Goal: Task Accomplishment & Management: Complete application form

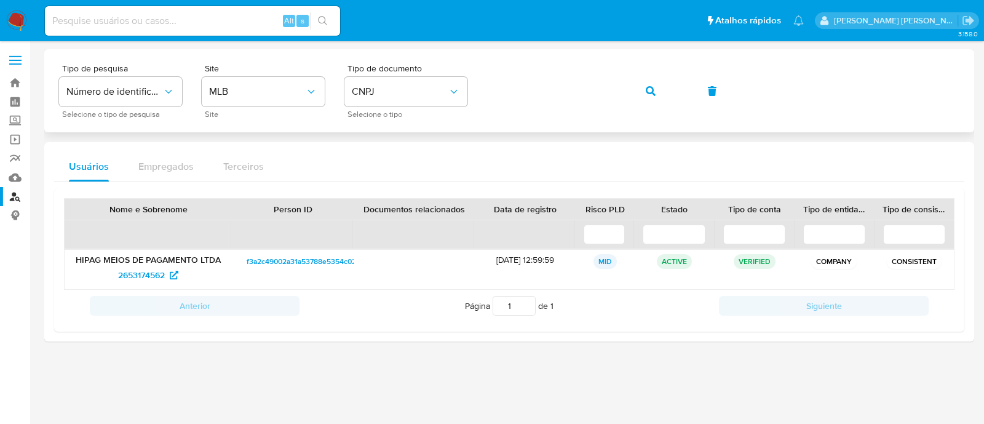
click at [614, 94] on div "Tipo de pesquisa Número de identificação Selecione o tipo de pesquisa Site MLB …" at bounding box center [509, 90] width 900 height 53
click at [641, 92] on button "button" at bounding box center [651, 91] width 42 height 30
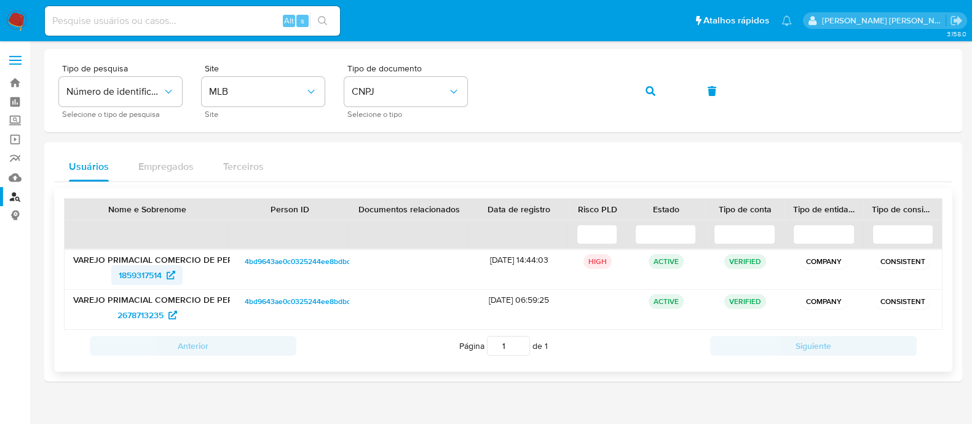
click at [138, 279] on span "1859317514" at bounding box center [140, 275] width 43 height 20
click at [655, 89] on icon "button" at bounding box center [651, 91] width 10 height 10
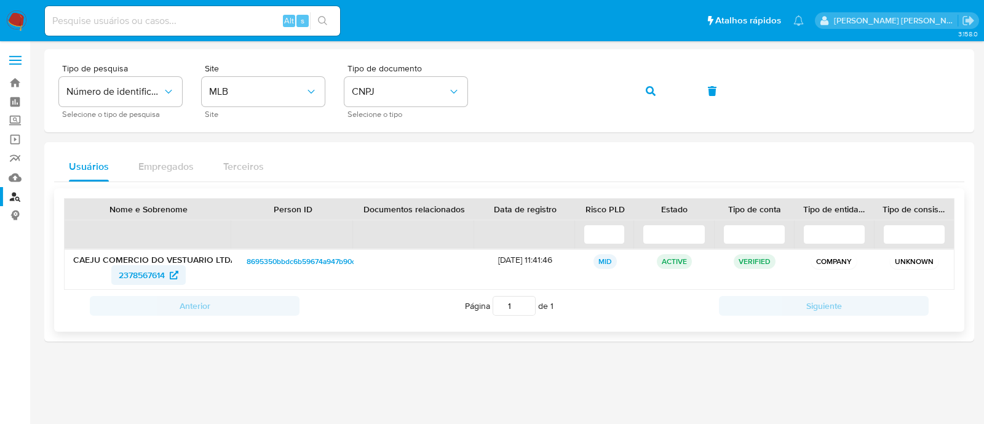
click at [170, 280] on span "2378567614" at bounding box center [149, 275] width 60 height 20
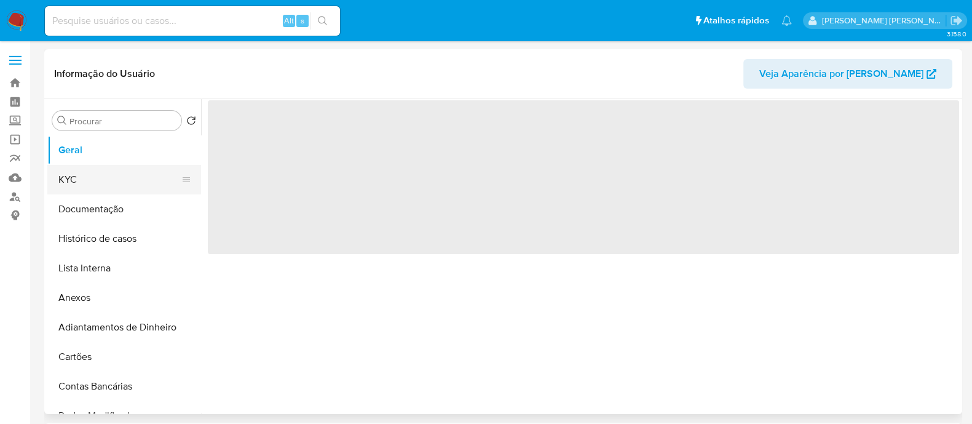
click at [133, 190] on button "KYC" at bounding box center [119, 180] width 144 height 30
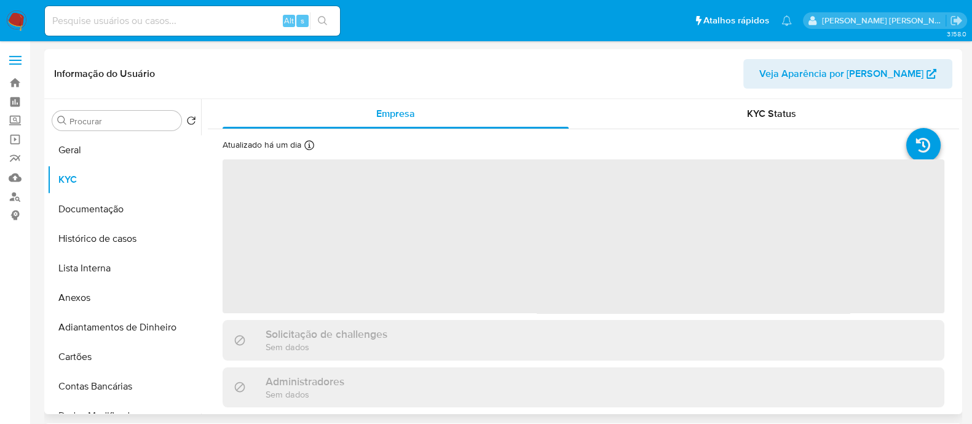
select select "10"
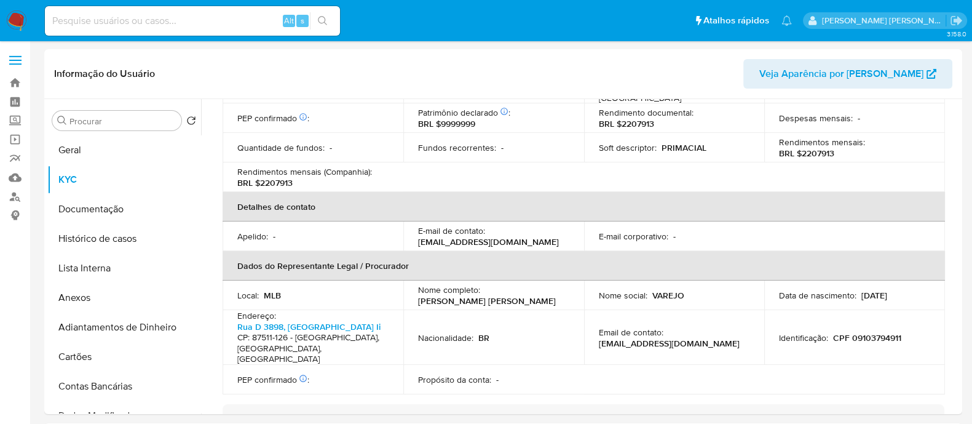
scroll to position [546, 0]
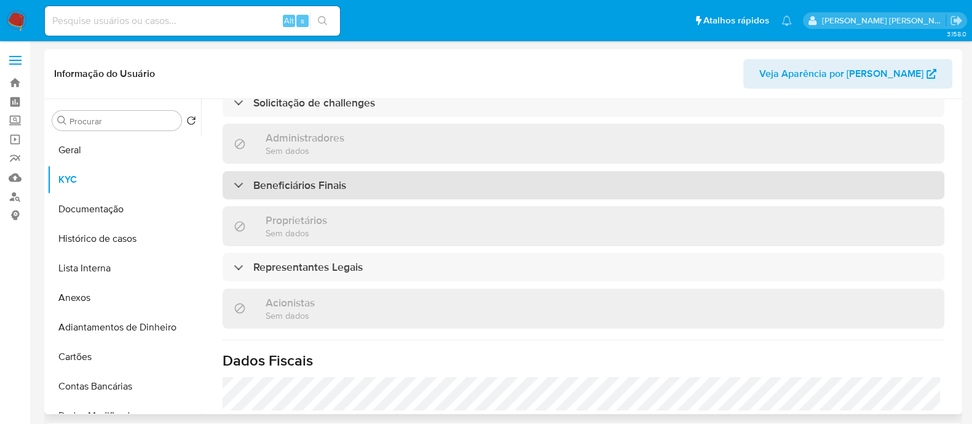
click at [401, 193] on div "Beneficiários Finais" at bounding box center [584, 185] width 722 height 28
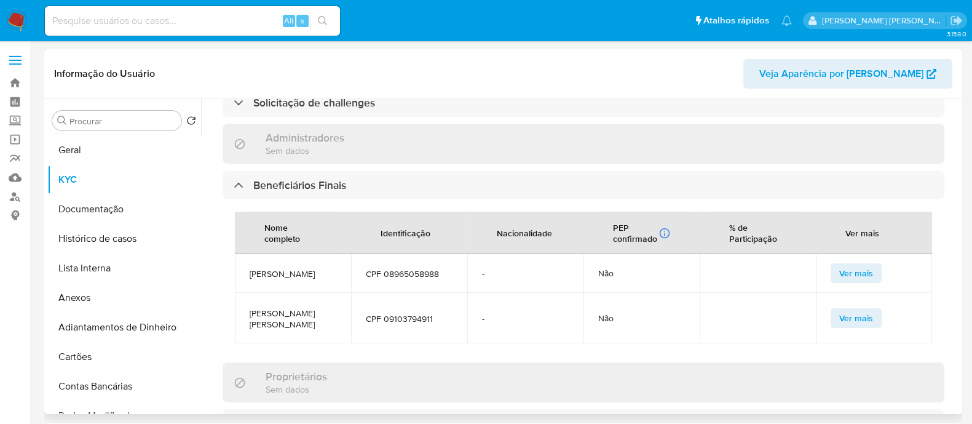
scroll to position [700, 0]
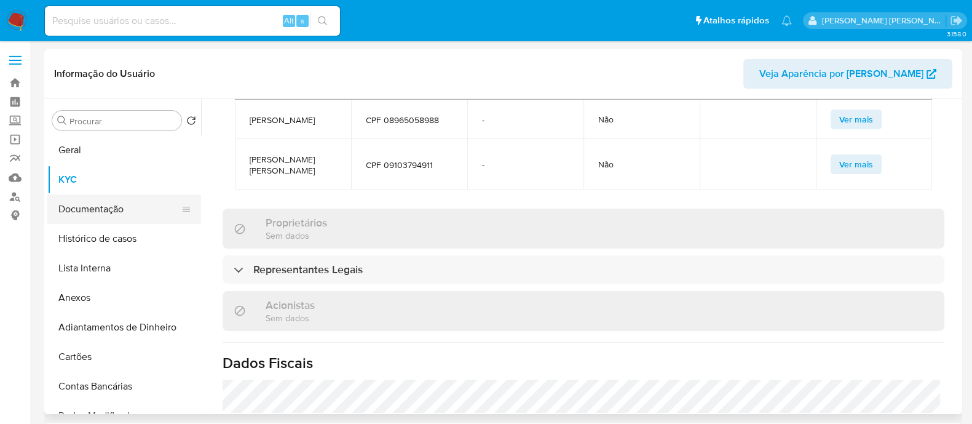
click at [106, 205] on button "Documentação" at bounding box center [119, 209] width 144 height 30
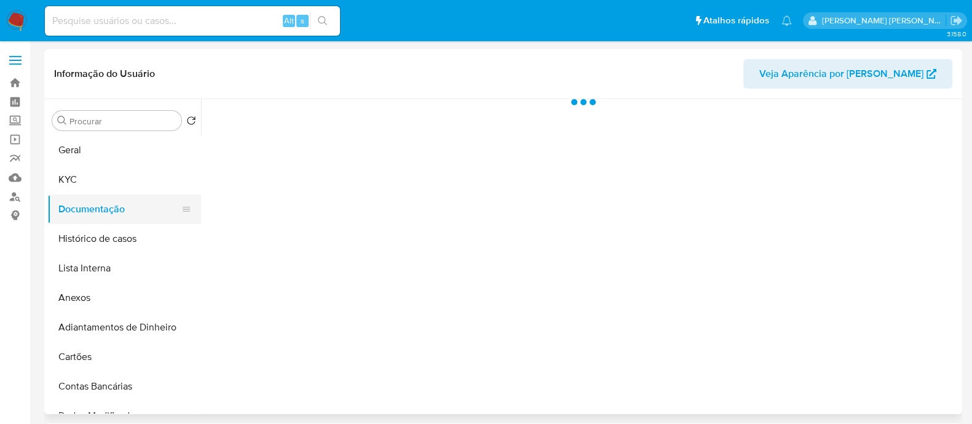
scroll to position [0, 0]
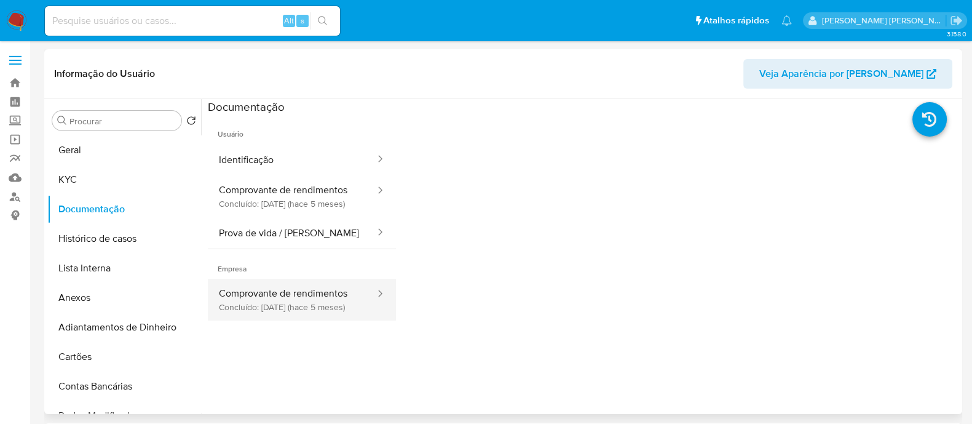
click at [345, 312] on button "Comprovante de rendimentos Concluído: 04/04/2025 (hace 5 meses)" at bounding box center [292, 300] width 168 height 42
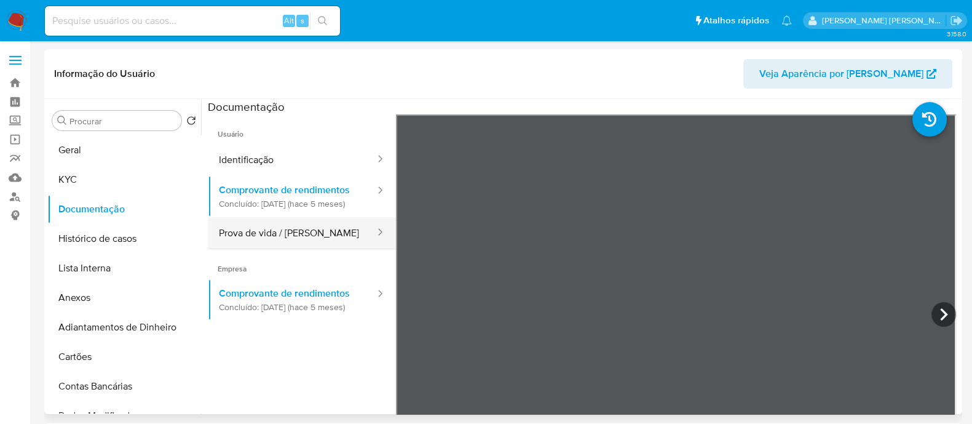
click at [299, 237] on button "Prova de vida / Selfie" at bounding box center [292, 232] width 168 height 31
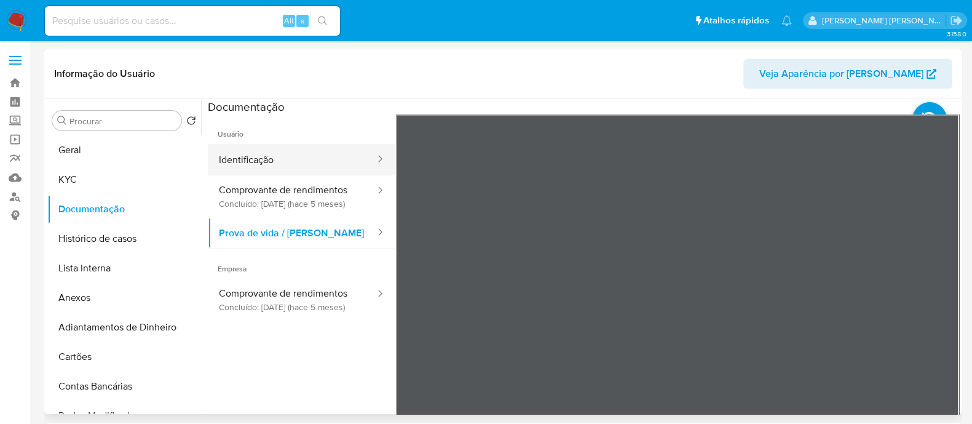
click at [289, 158] on button "Identificação" at bounding box center [292, 159] width 168 height 31
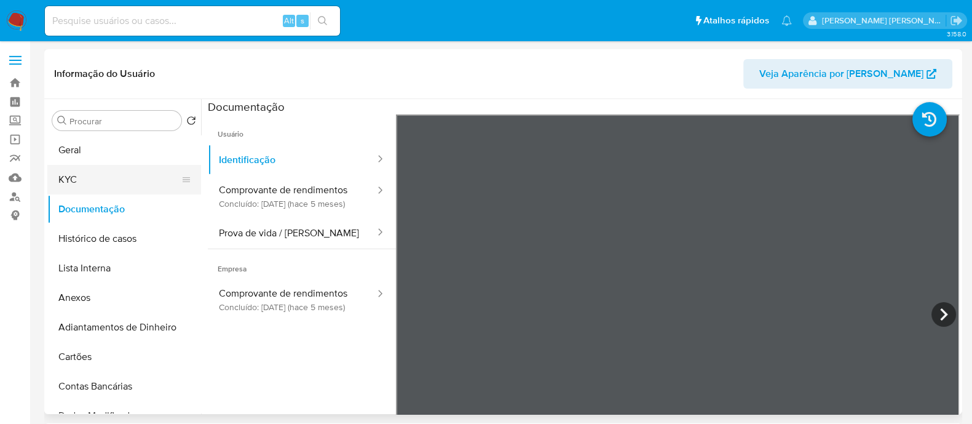
click at [122, 189] on button "KYC" at bounding box center [119, 180] width 144 height 30
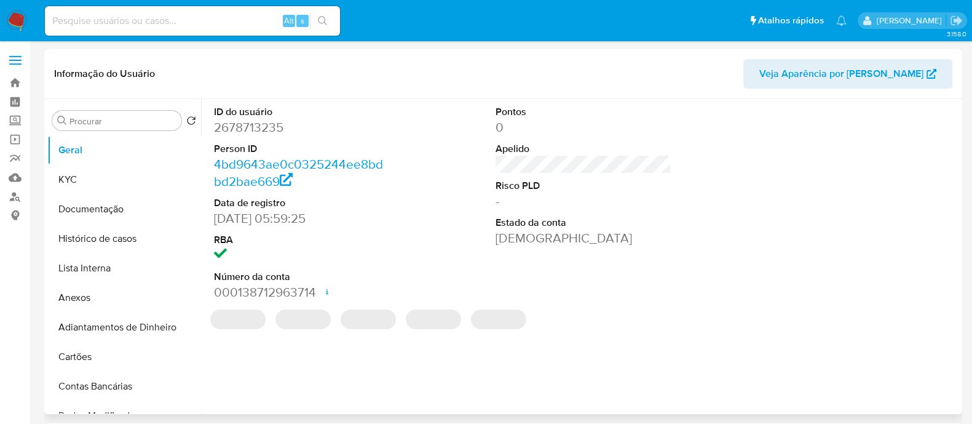
select select "10"
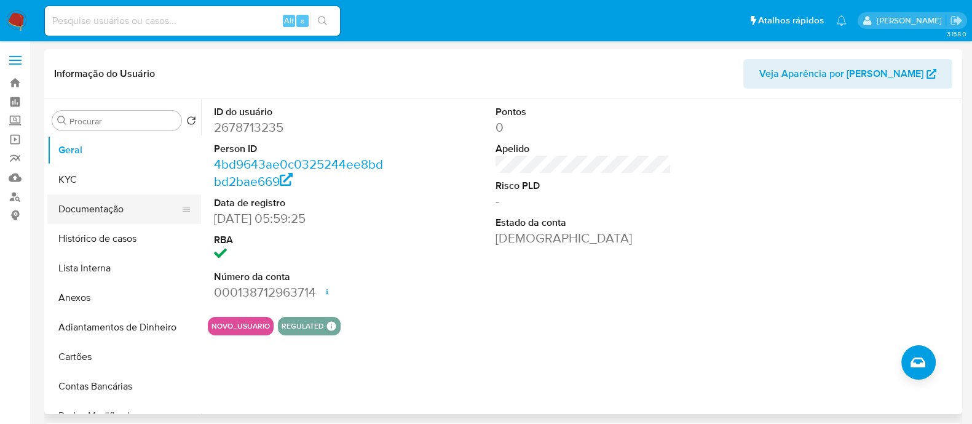
click at [119, 200] on button "Documentação" at bounding box center [119, 209] width 144 height 30
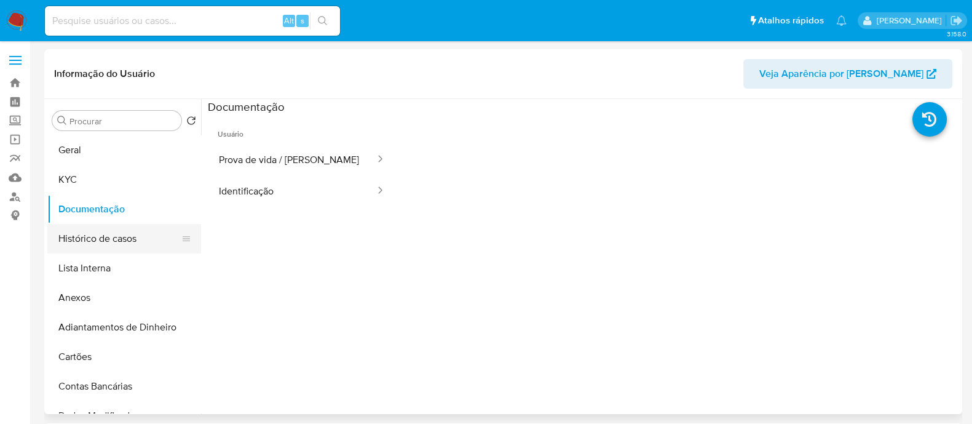
click at [138, 237] on button "Histórico de casos" at bounding box center [119, 239] width 144 height 30
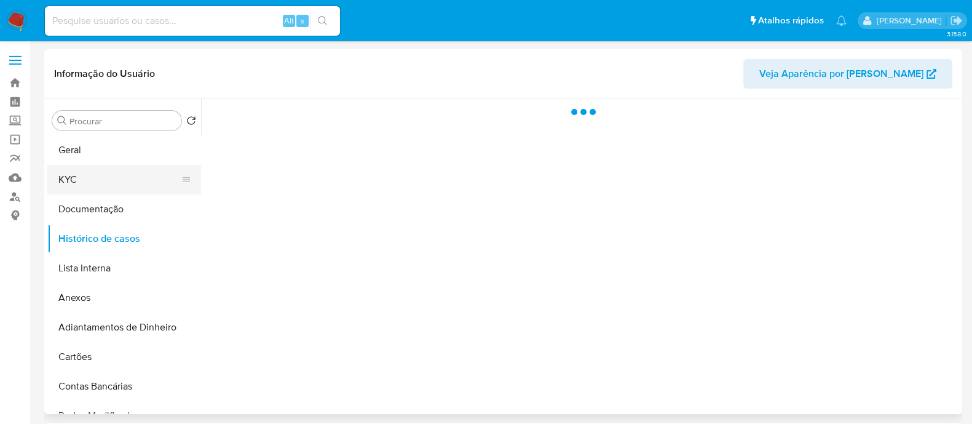
click at [129, 186] on button "KYC" at bounding box center [119, 180] width 144 height 30
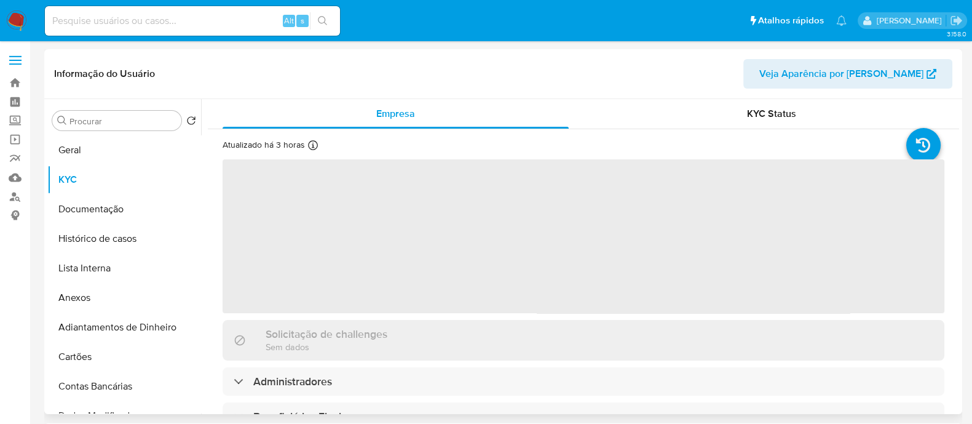
scroll to position [153, 0]
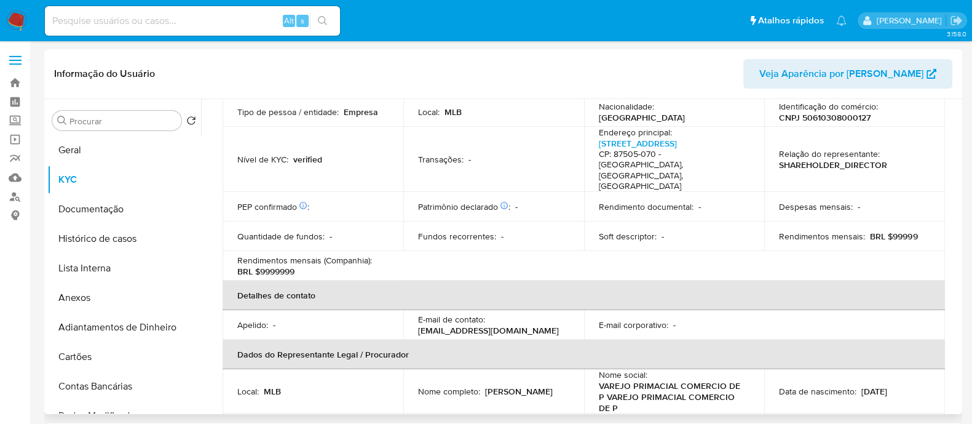
click at [548, 263] on table "Informações da empresa ID do usuário : 2678713235 Nome do comércio : PRIMACIAL …" at bounding box center [584, 256] width 722 height 503
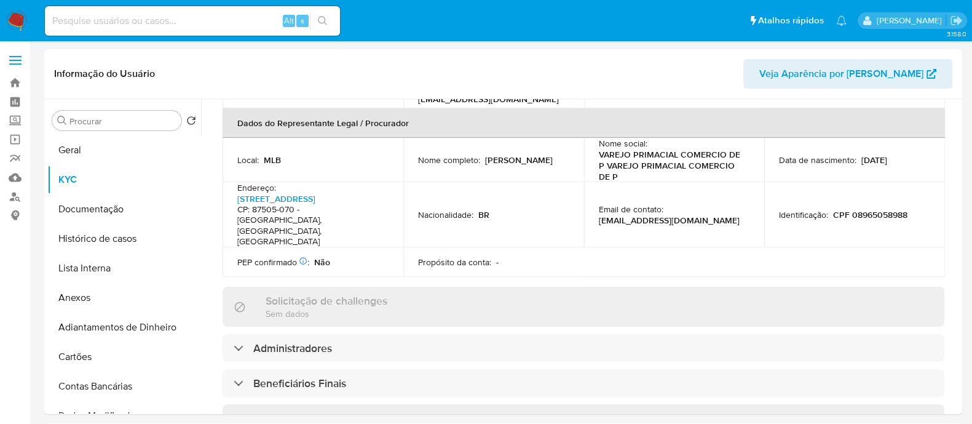
scroll to position [461, 0]
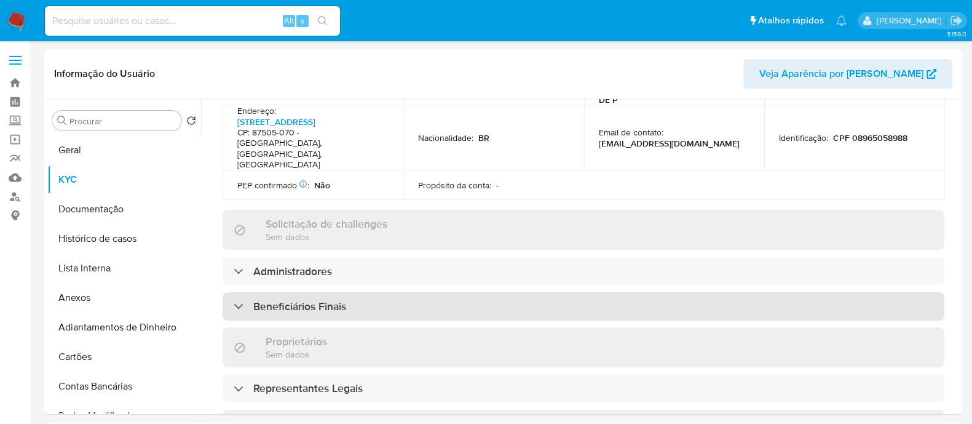
click at [447, 292] on div "Beneficiários Finais" at bounding box center [584, 306] width 722 height 28
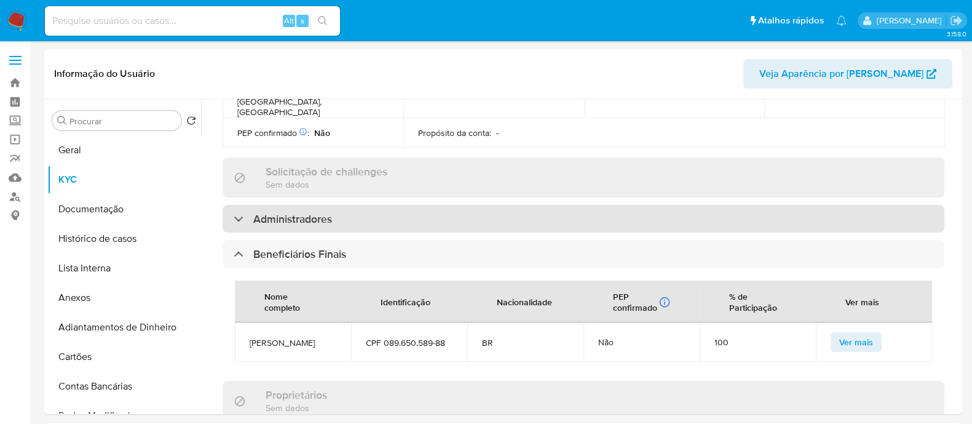
scroll to position [537, 0]
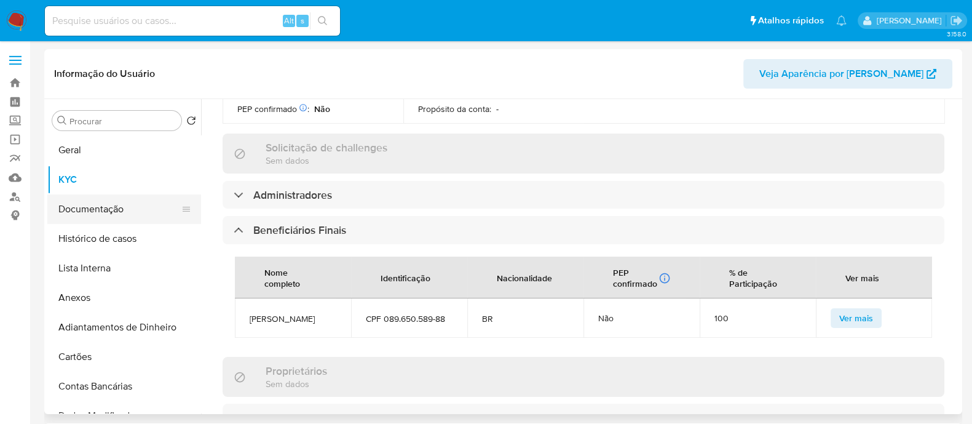
click at [112, 208] on button "Documentação" at bounding box center [119, 209] width 144 height 30
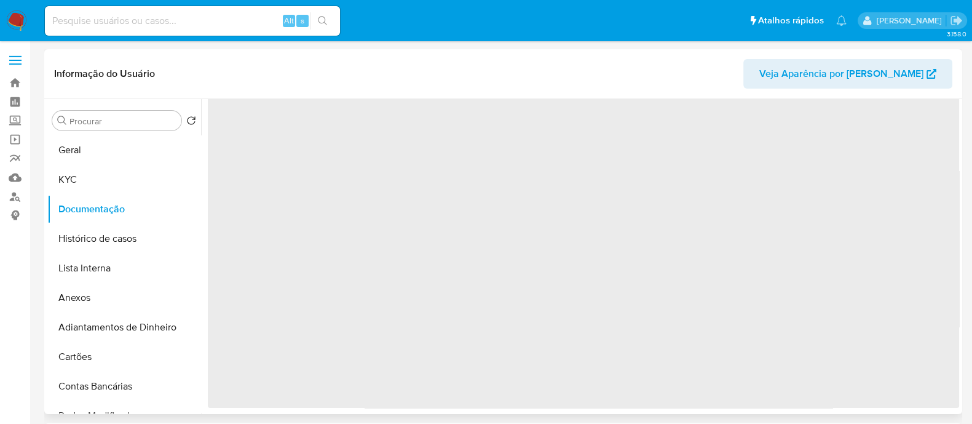
scroll to position [0, 0]
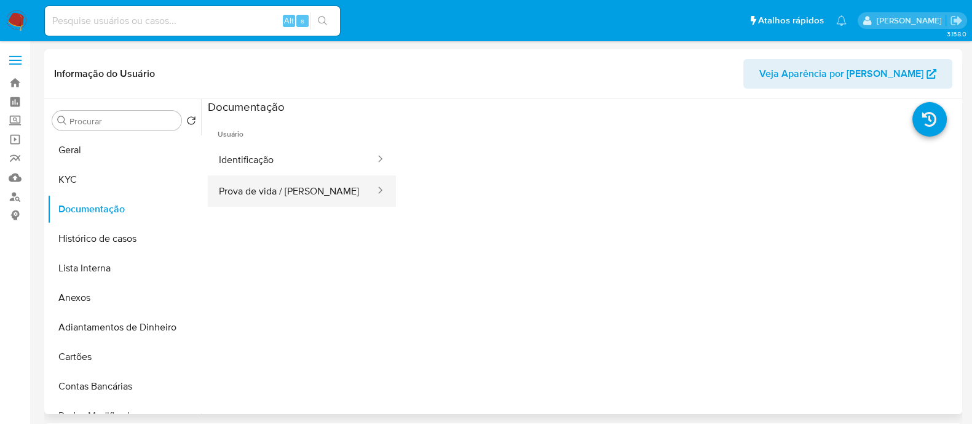
click at [366, 197] on div at bounding box center [376, 191] width 20 height 14
click at [336, 198] on button "Prova de vida / Selfie" at bounding box center [292, 190] width 168 height 31
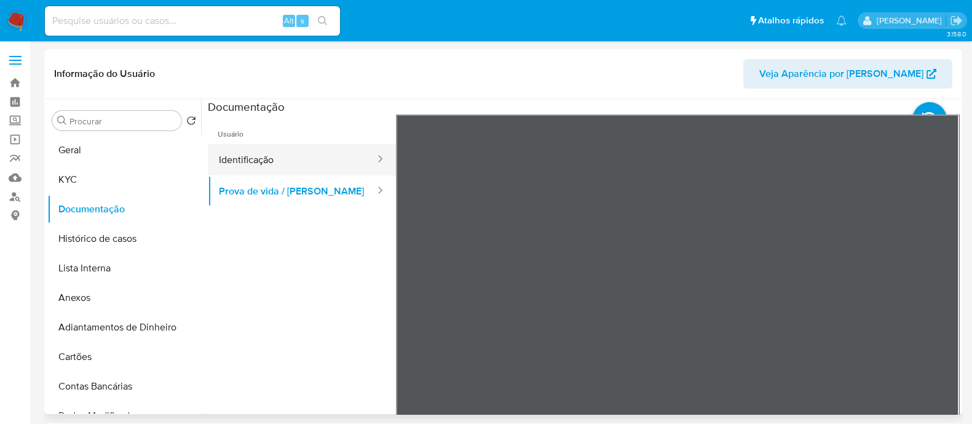
click at [321, 149] on button "Identificação" at bounding box center [292, 159] width 168 height 31
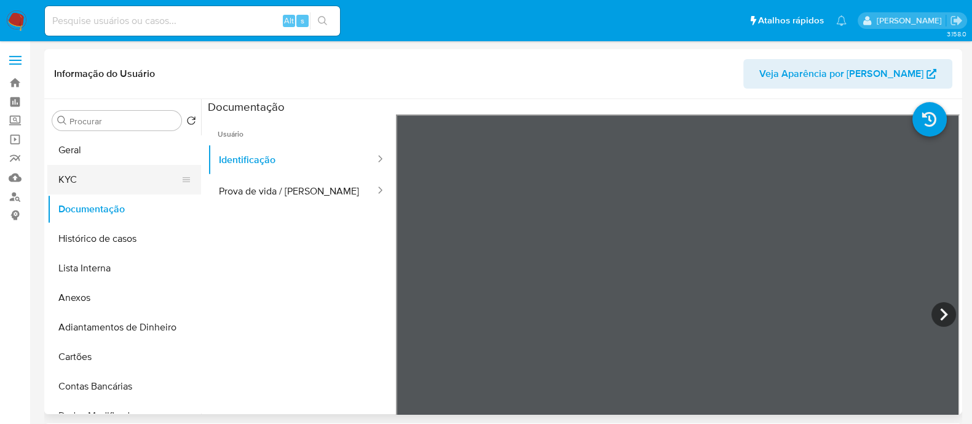
click at [91, 182] on button "KYC" at bounding box center [119, 180] width 144 height 30
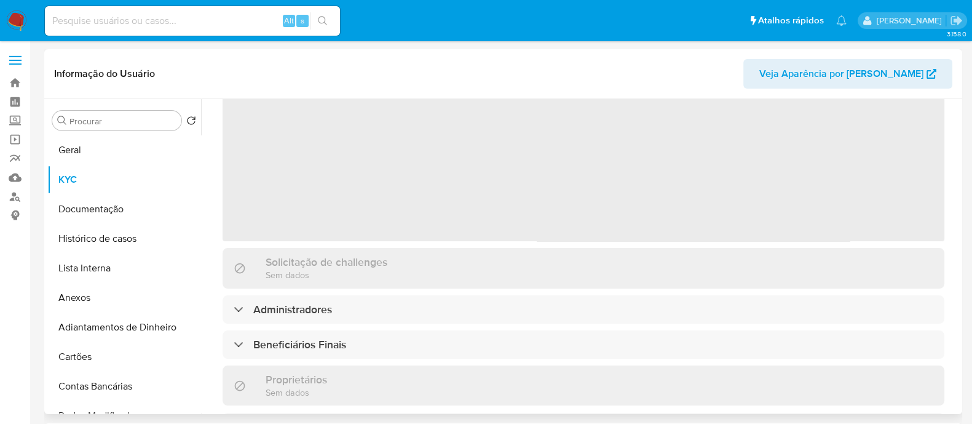
scroll to position [153, 0]
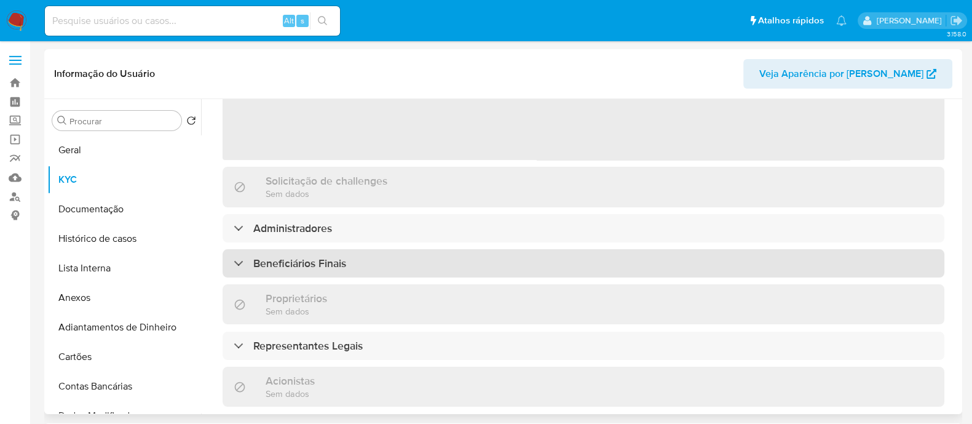
click at [425, 259] on div "‌ Solicitação de challenges Sem dados Administradores Beneficiários Finais Prop…" at bounding box center [584, 327] width 722 height 644
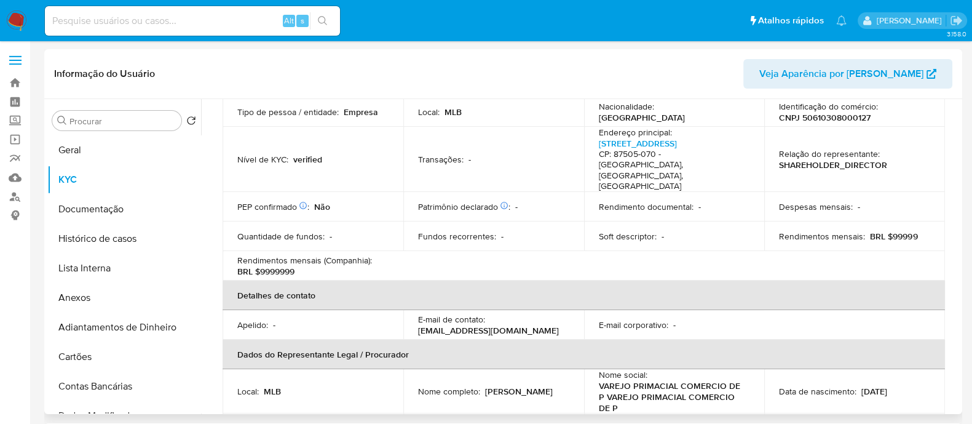
scroll to position [384, 0]
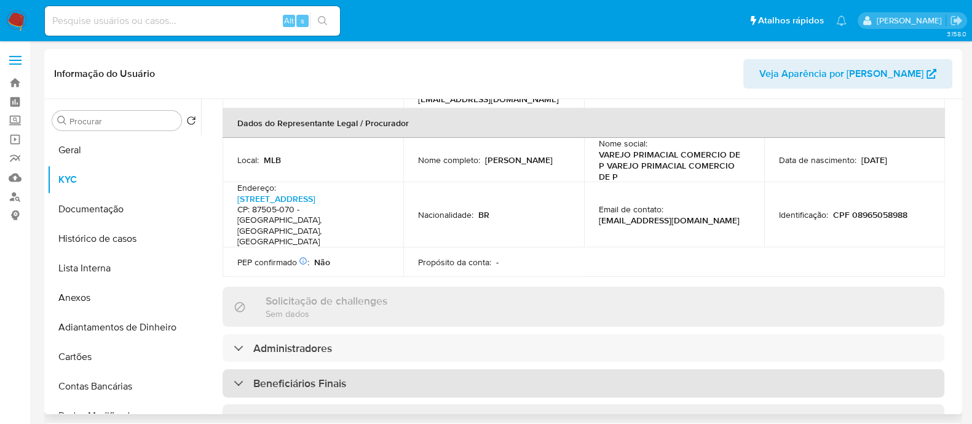
click at [411, 369] on div "Beneficiários Finais" at bounding box center [584, 383] width 722 height 28
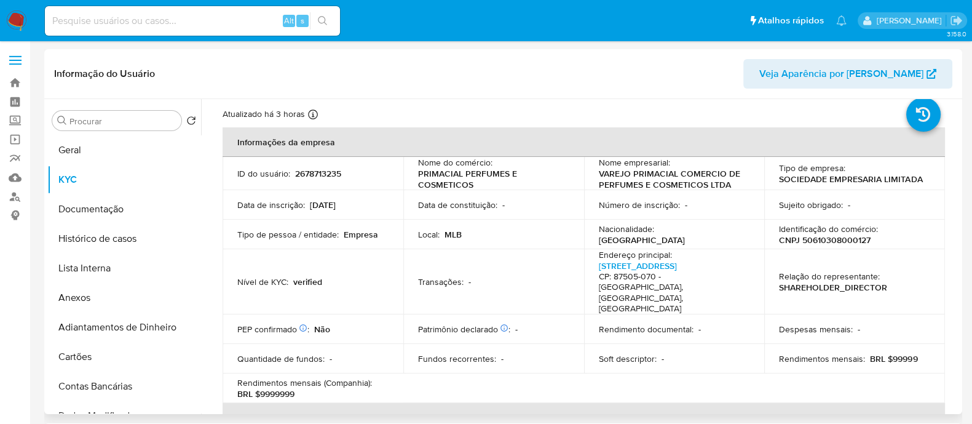
scroll to position [0, 0]
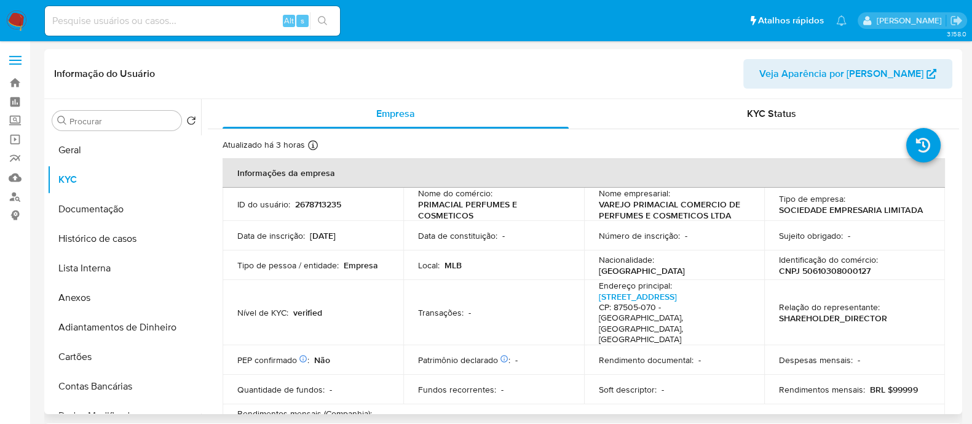
click at [833, 269] on p "CNPJ 50610308000127" at bounding box center [825, 270] width 92 height 11
copy p "50610308000127"
click at [106, 232] on button "Histórico de casos" at bounding box center [119, 239] width 144 height 30
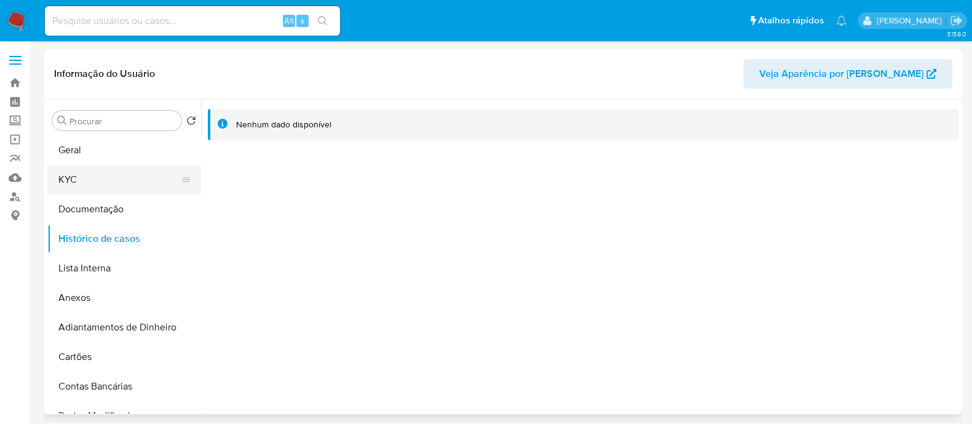
click at [90, 189] on button "KYC" at bounding box center [119, 180] width 144 height 30
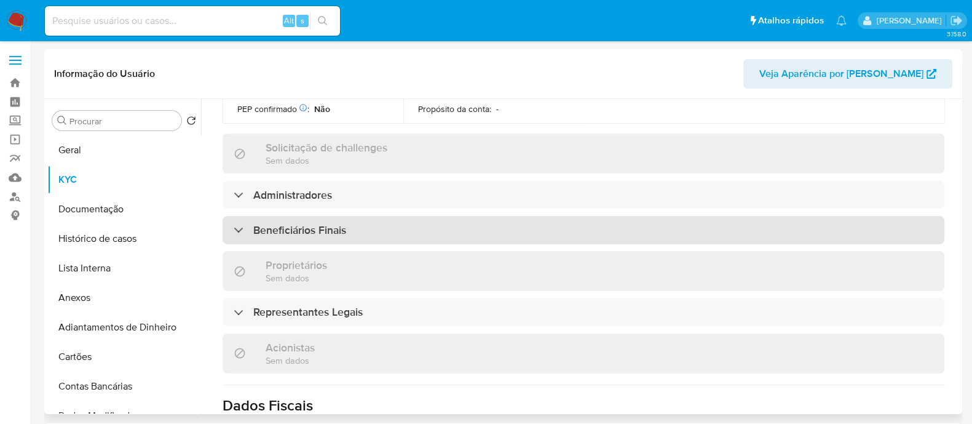
scroll to position [537, 0]
click at [411, 216] on div "Beneficiários Finais" at bounding box center [584, 230] width 722 height 28
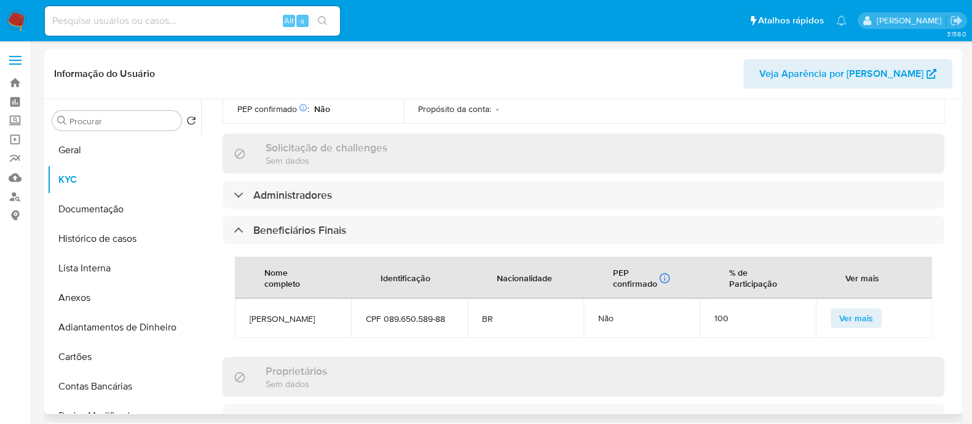
click at [296, 313] on span "Samuel Antonio Gomes" at bounding box center [293, 318] width 87 height 11
copy span "Samuel Antonio Gomes"
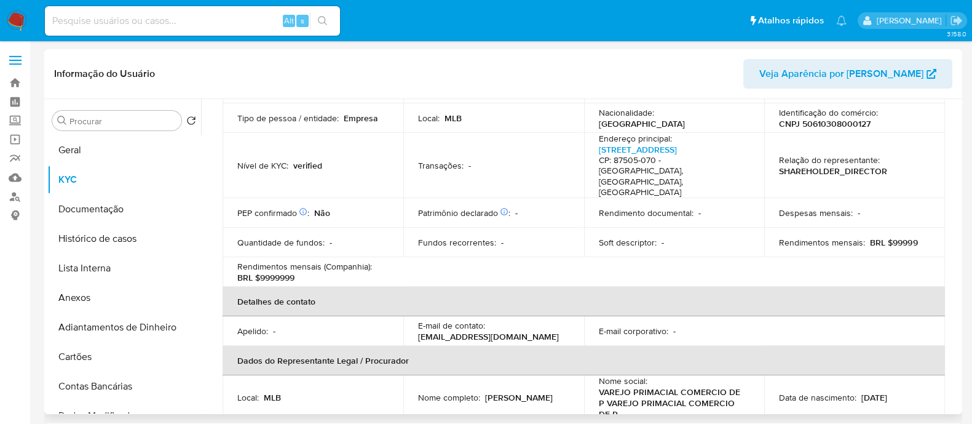
scroll to position [76, 0]
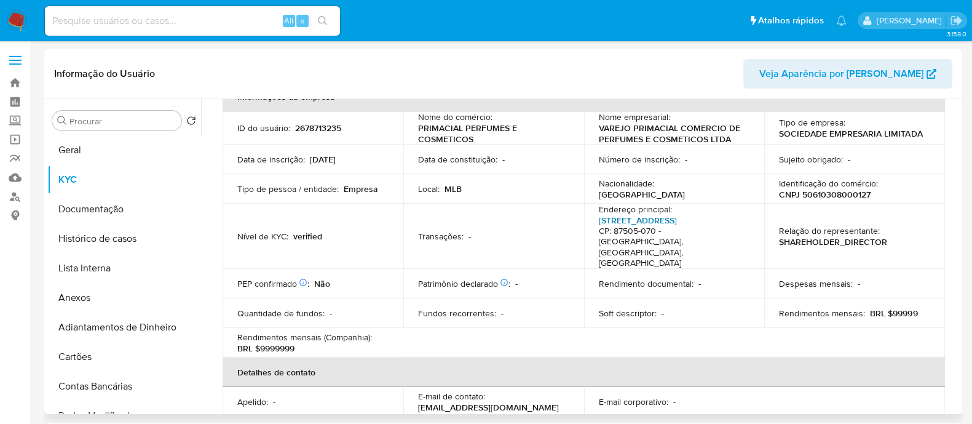
click at [617, 223] on link "Rua Belo Horizonte 1422, Jardim Tamoio" at bounding box center [638, 220] width 78 height 12
click at [125, 136] on button "Geral" at bounding box center [119, 150] width 144 height 30
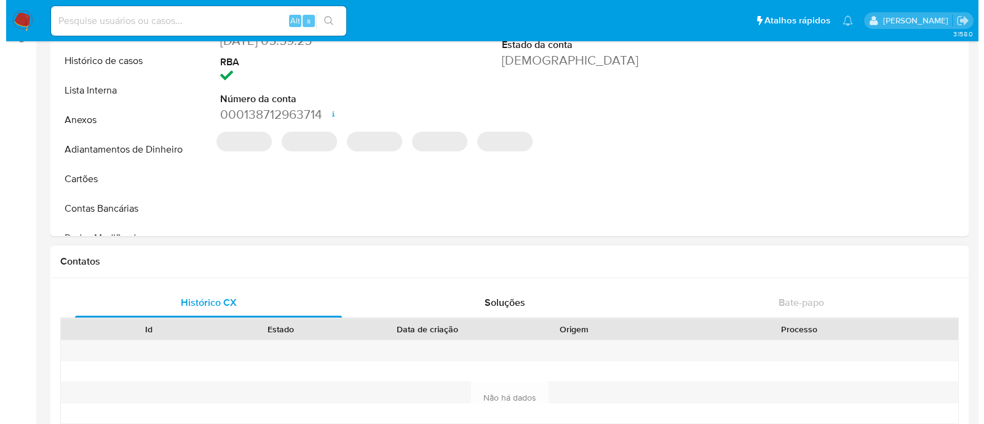
scroll to position [153, 0]
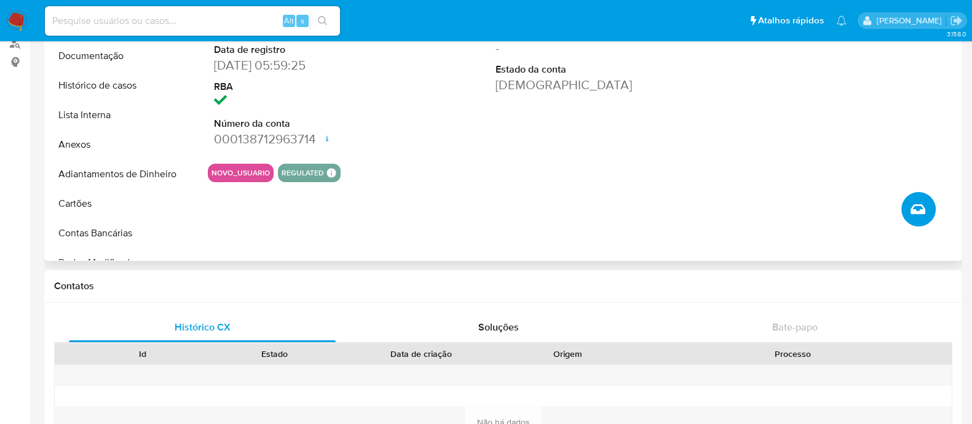
click at [912, 211] on icon "Criar caso manual" at bounding box center [918, 209] width 15 height 15
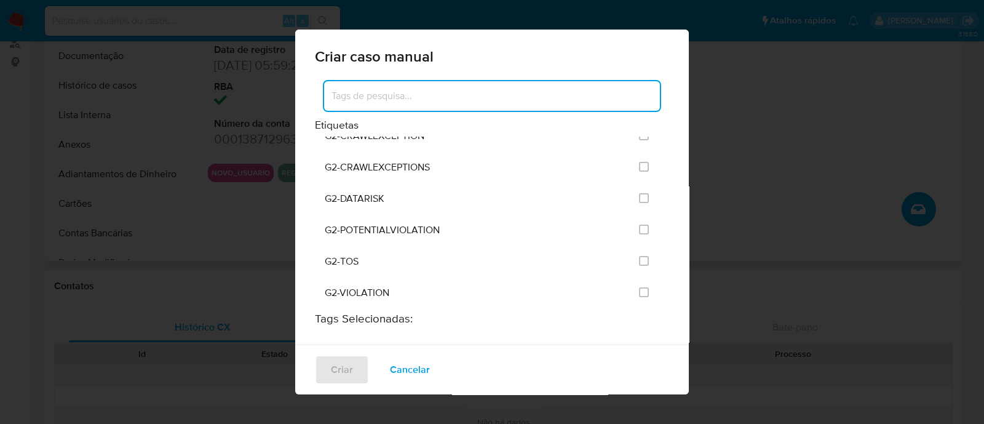
scroll to position [998, 0]
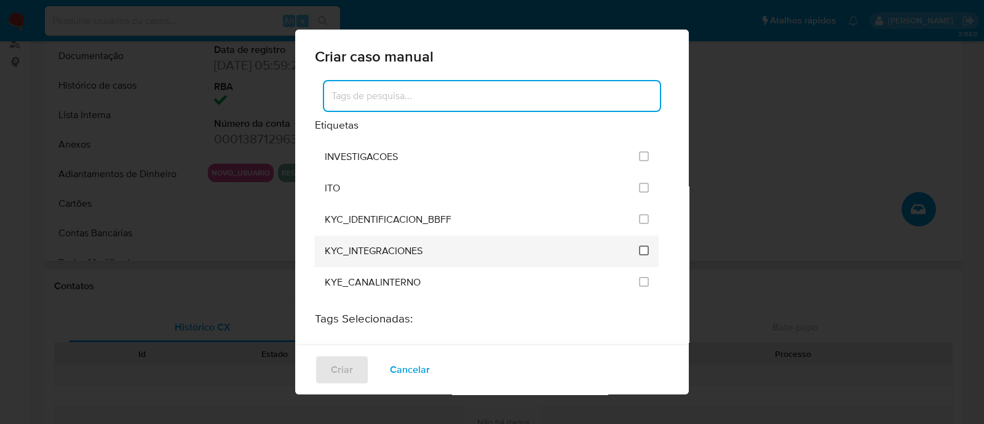
click at [639, 245] on input "2093" at bounding box center [644, 250] width 10 height 10
checkbox input "true"
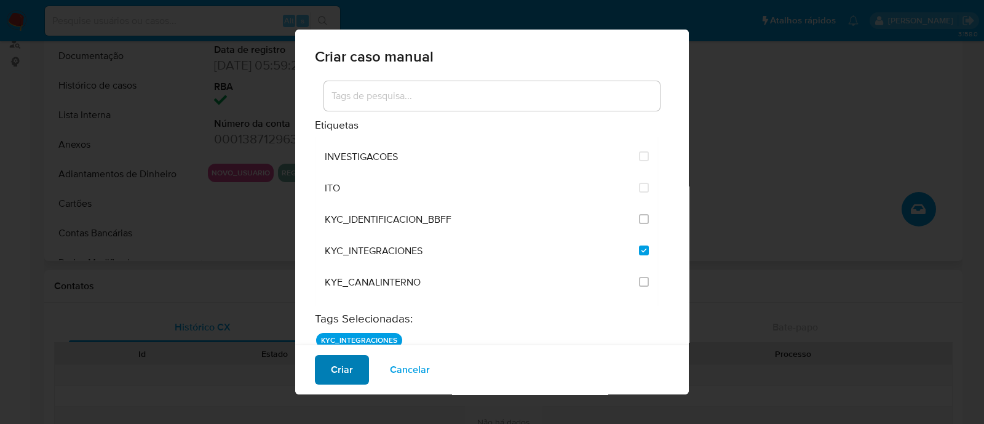
click at [351, 371] on span "Criar" at bounding box center [342, 369] width 22 height 27
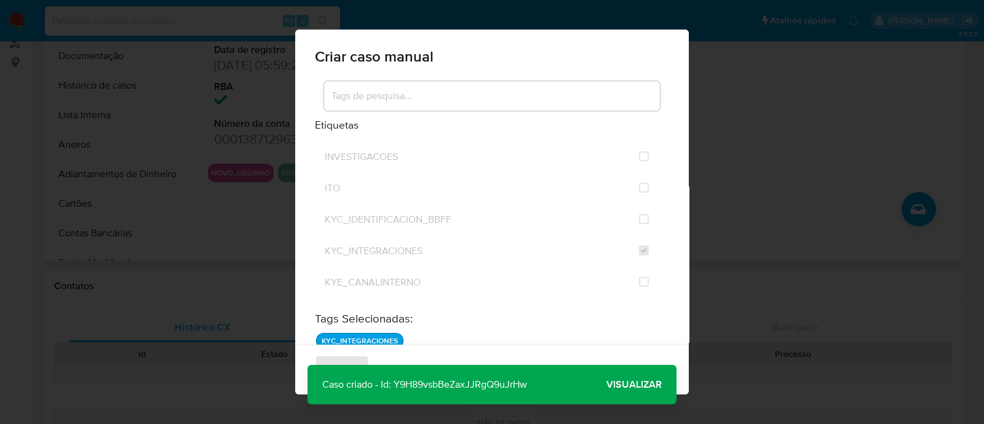
click at [646, 384] on span "Visualizar" at bounding box center [633, 384] width 55 height 0
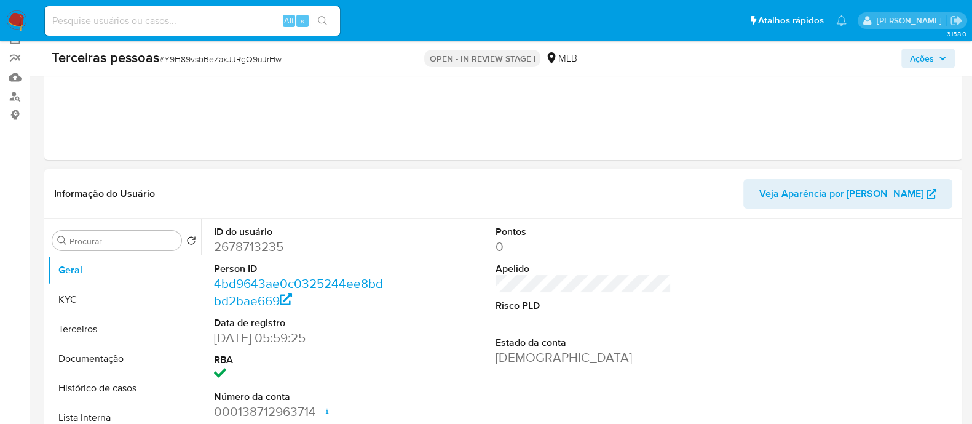
scroll to position [231, 0]
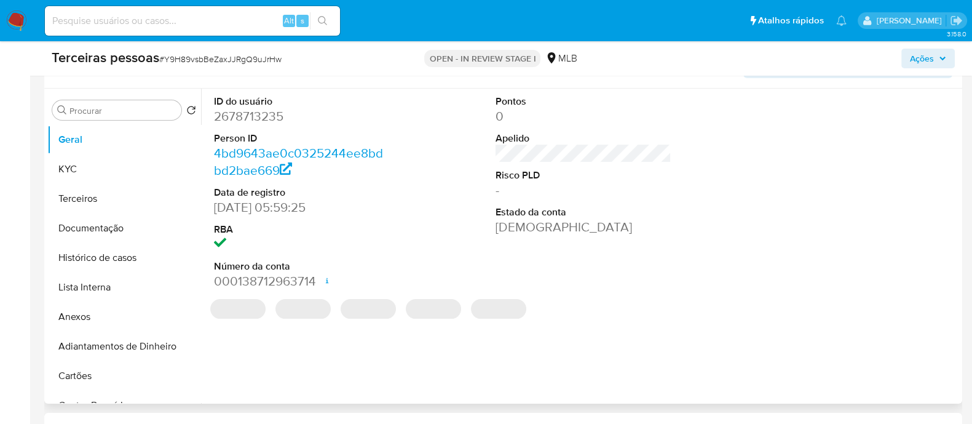
select select "10"
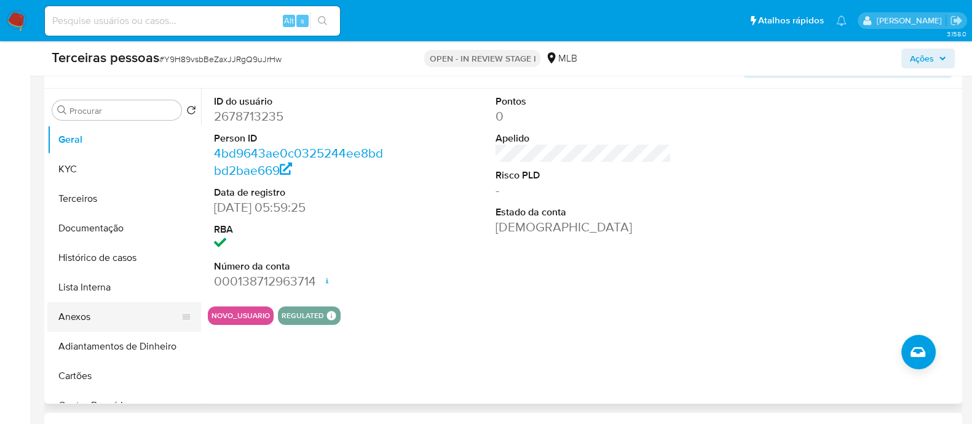
click at [89, 308] on button "Anexos" at bounding box center [119, 317] width 144 height 30
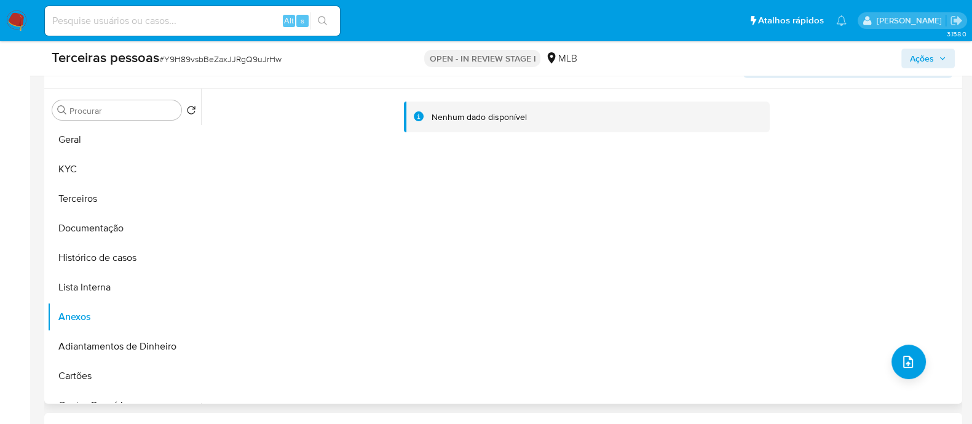
click at [667, 261] on div "Nenhum dado disponível" at bounding box center [580, 246] width 758 height 315
click at [606, 200] on div "Nenhum dado disponível" at bounding box center [580, 246] width 758 height 315
click at [219, 183] on div "Nenhum dado disponível" at bounding box center [580, 246] width 758 height 315
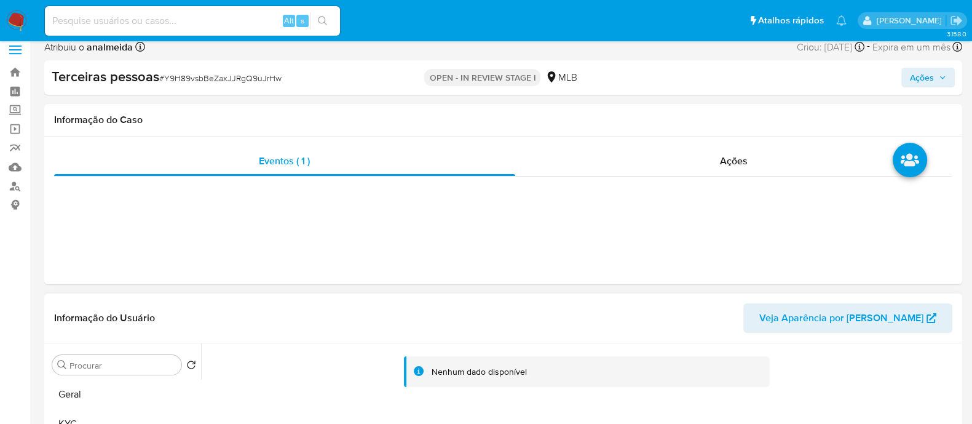
scroll to position [153, 0]
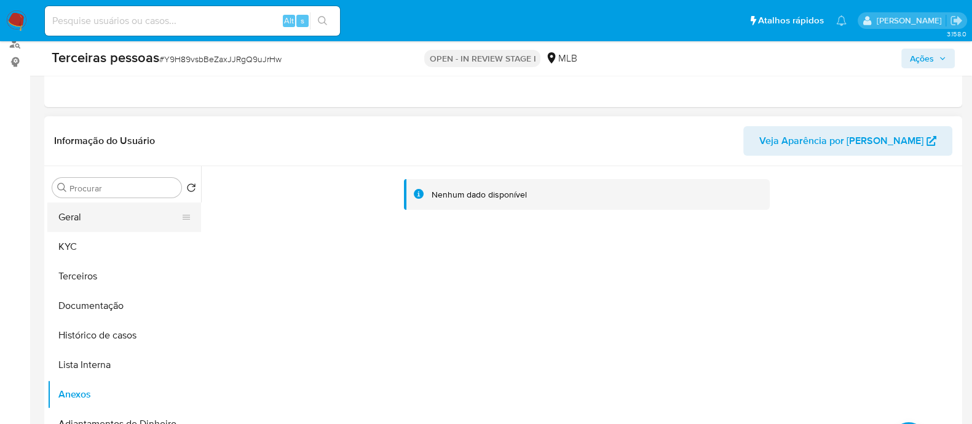
click at [77, 224] on button "Geral" at bounding box center [119, 217] width 144 height 30
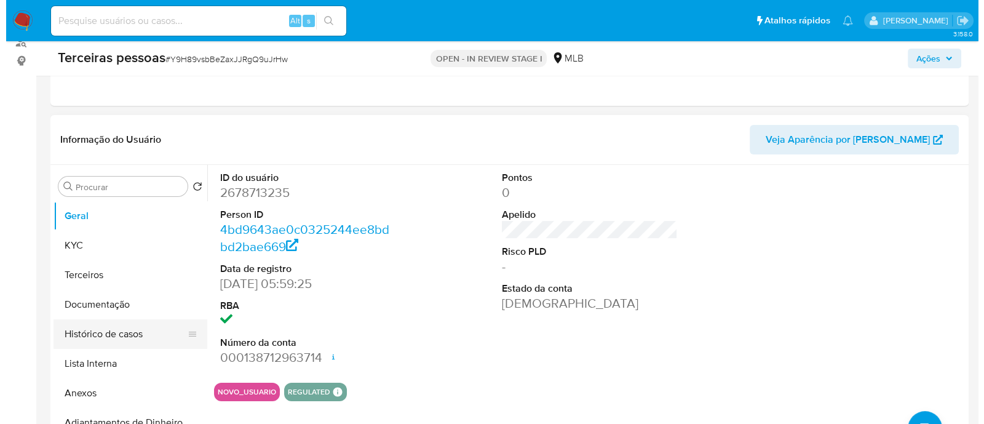
scroll to position [231, 0]
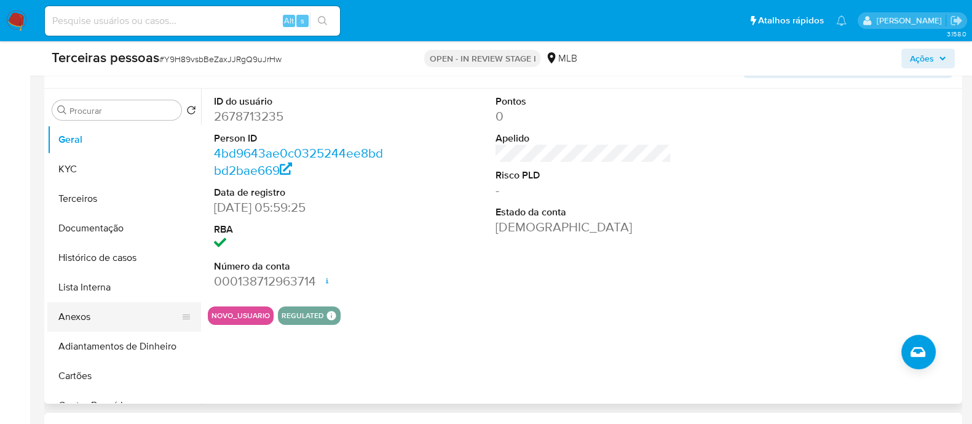
click at [109, 304] on button "Anexos" at bounding box center [119, 317] width 144 height 30
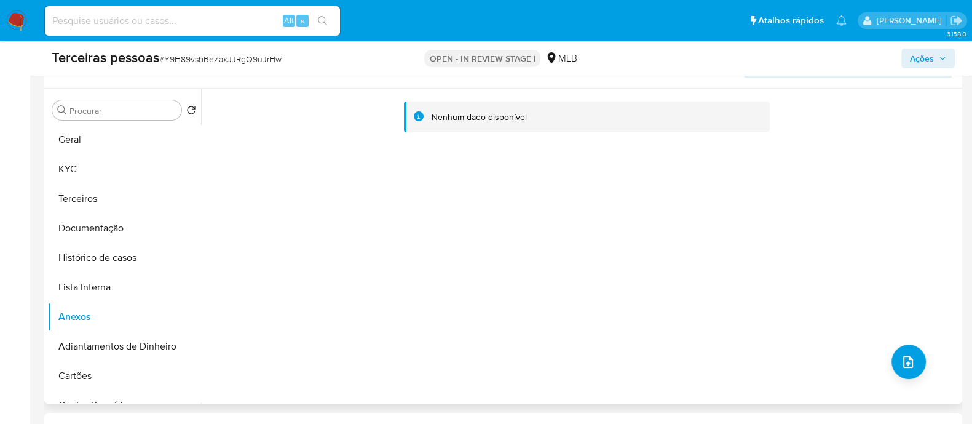
click at [895, 344] on div "Nenhum dado disponível" at bounding box center [580, 246] width 758 height 315
click at [902, 357] on icon "upload-file" at bounding box center [908, 361] width 15 height 15
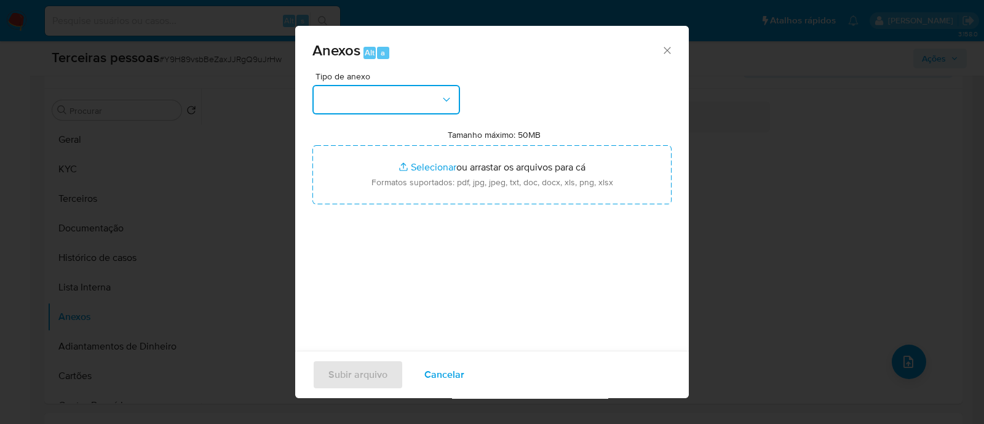
click at [358, 98] on button "button" at bounding box center [386, 100] width 148 height 30
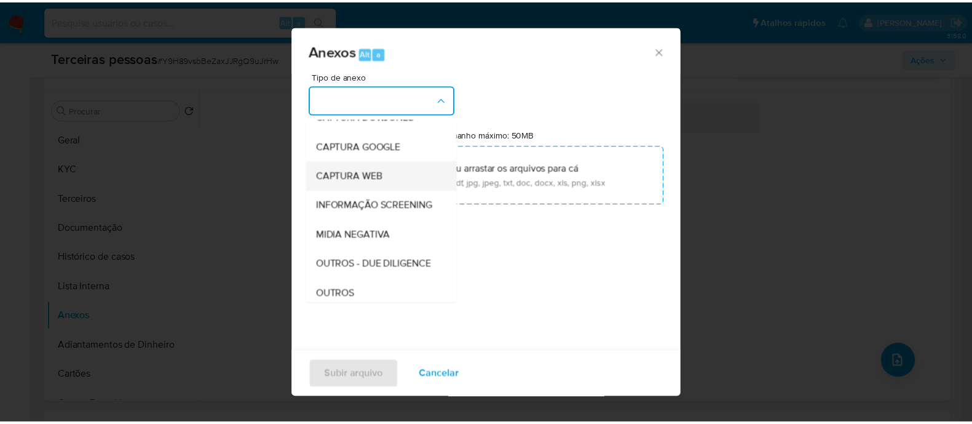
scroll to position [189, 0]
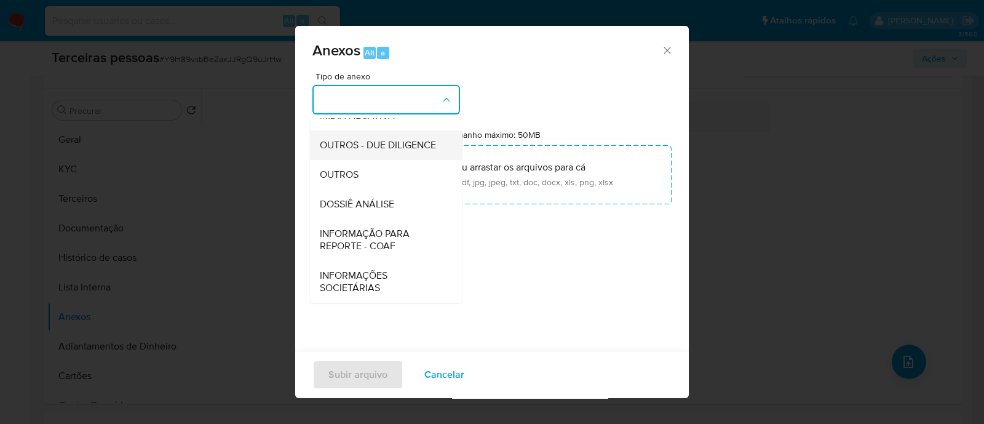
click at [367, 139] on span "OUTROS - DUE DILIGENCE" at bounding box center [378, 145] width 116 height 12
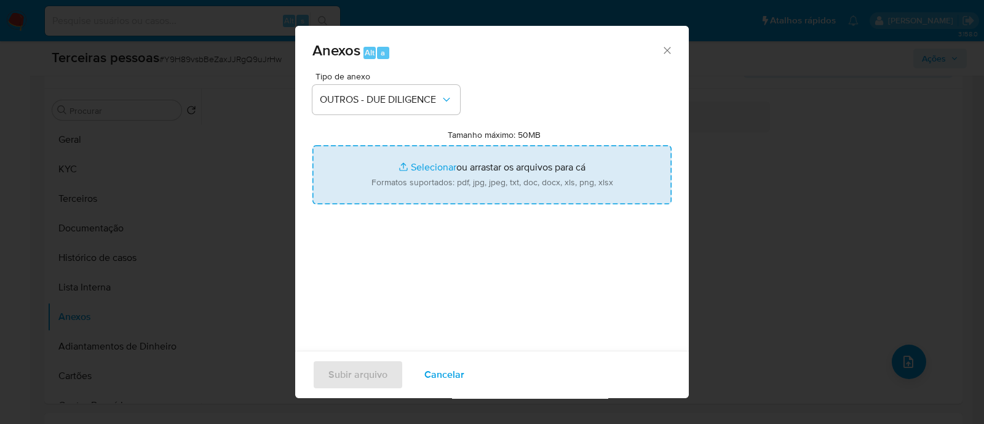
click at [483, 166] on input "Tamanho máximo: 50MB Selecionar arquivos" at bounding box center [491, 174] width 359 height 59
type input "C:\fakepath\Matriz de Risco - VAREJO PRIMACIAL COMERCIO DE PERFUMES E COSMETICO…"
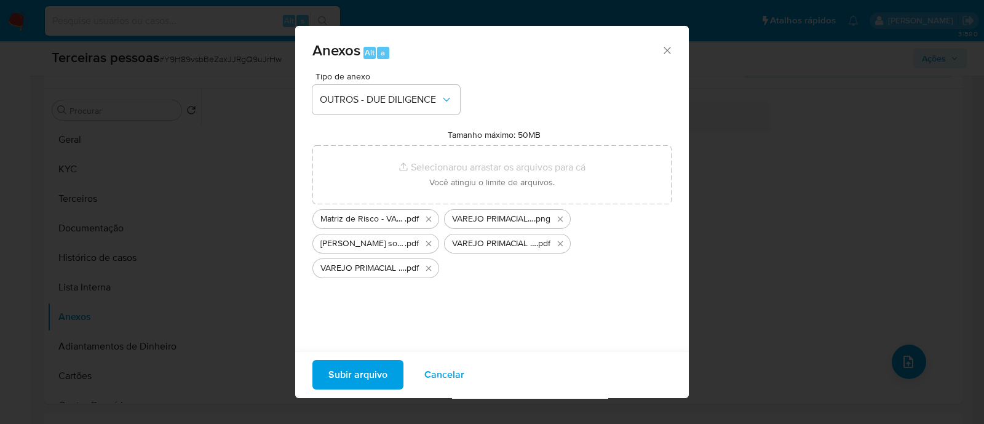
click at [366, 379] on span "Subir arquivo" at bounding box center [357, 374] width 59 height 27
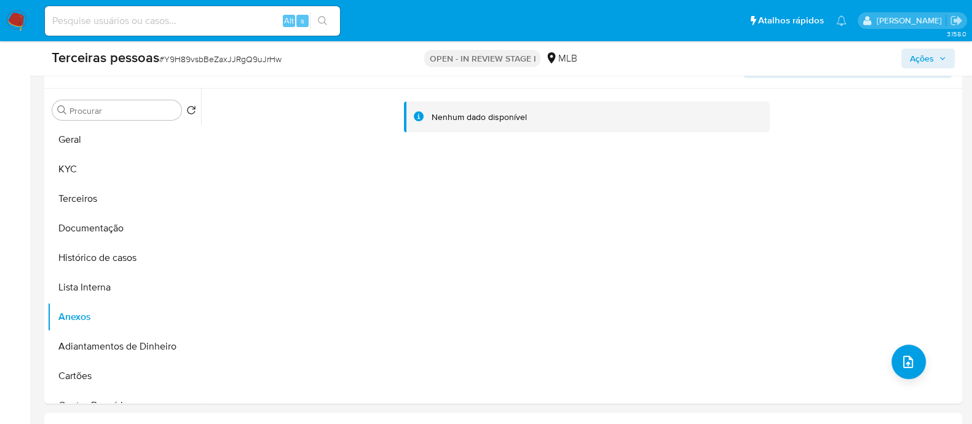
click at [927, 53] on span "Ações" at bounding box center [922, 59] width 24 height 20
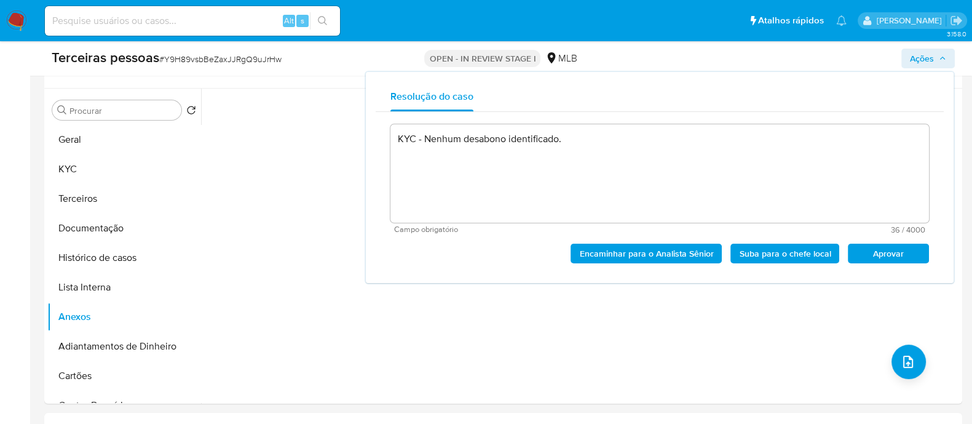
click at [876, 247] on span "Aprovar" at bounding box center [888, 253] width 64 height 17
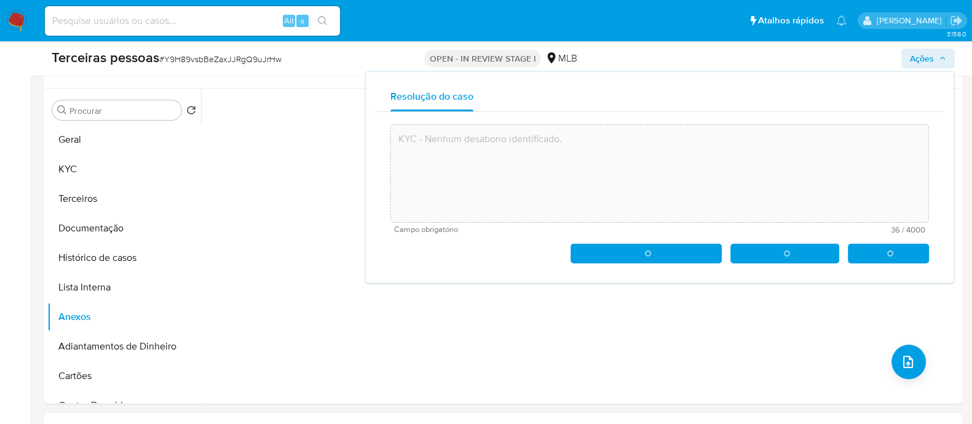
type textarea "KYC - Nenhum desabono identificado."
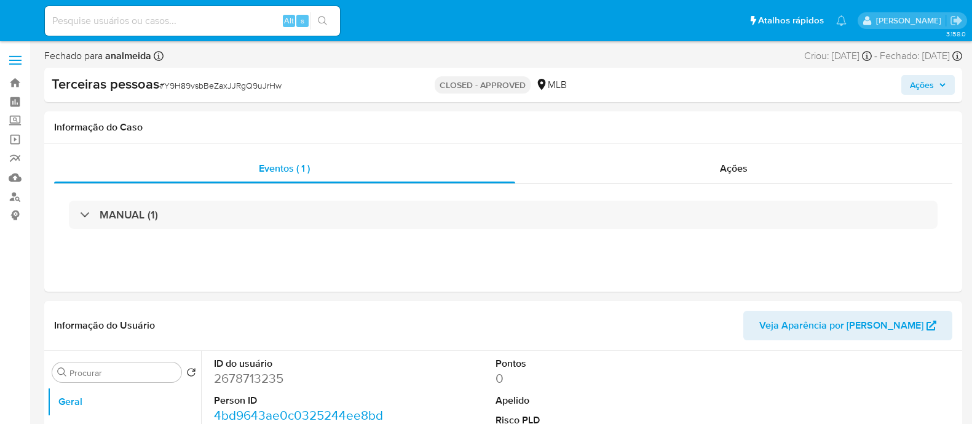
select select "10"
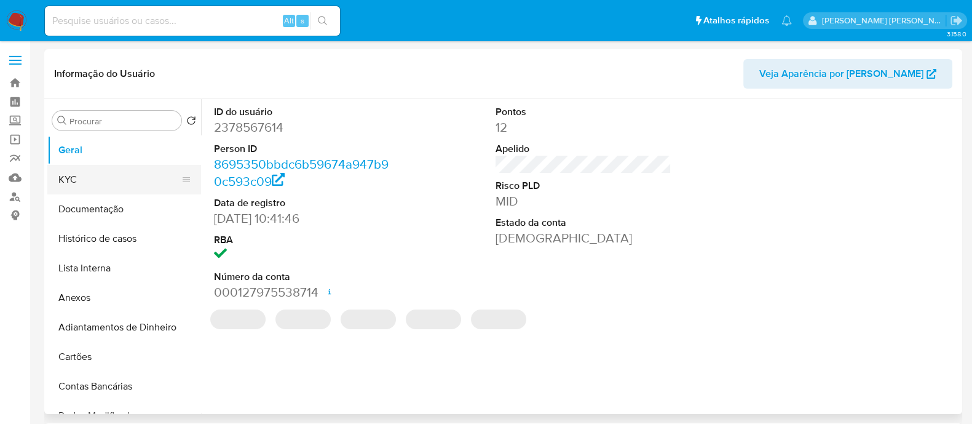
select select "10"
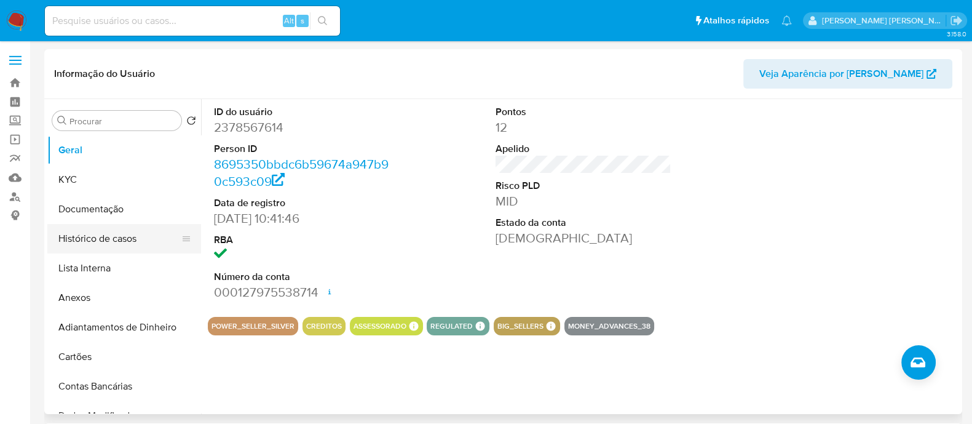
click at [111, 242] on button "Histórico de casos" at bounding box center [119, 239] width 144 height 30
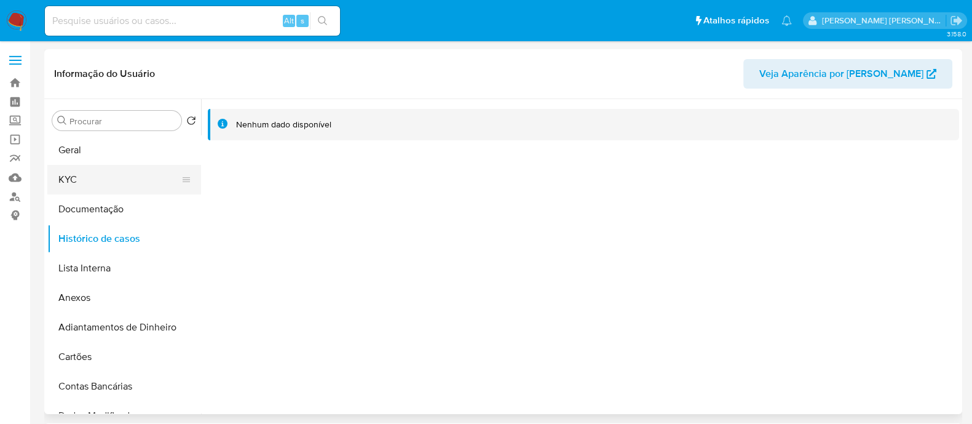
click at [106, 184] on button "KYC" at bounding box center [119, 180] width 144 height 30
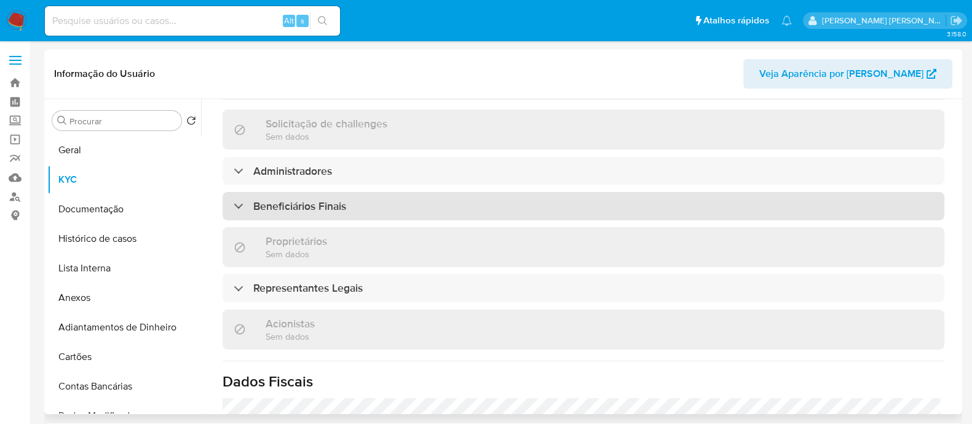
scroll to position [537, 0]
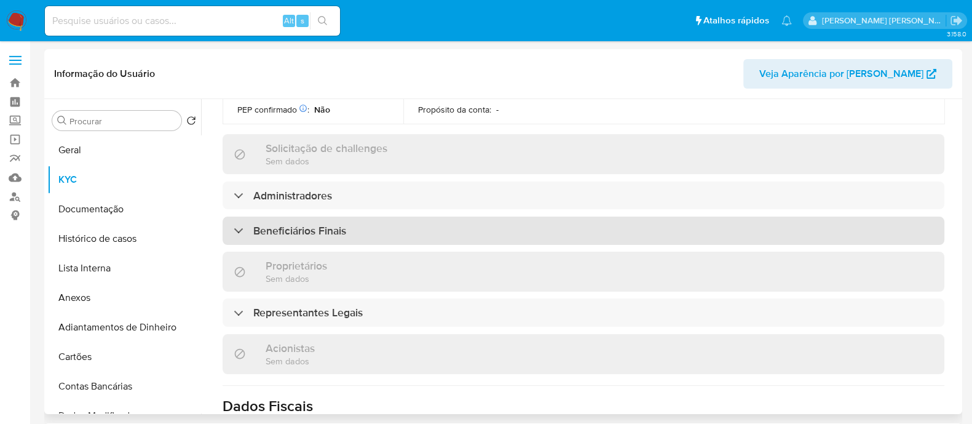
click at [354, 216] on div "Beneficiários Finais" at bounding box center [584, 230] width 722 height 28
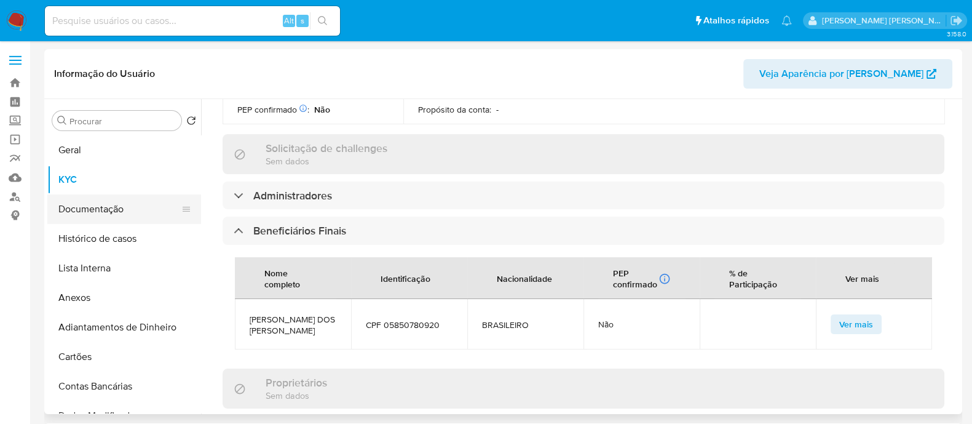
click at [108, 212] on button "Documentação" at bounding box center [119, 209] width 144 height 30
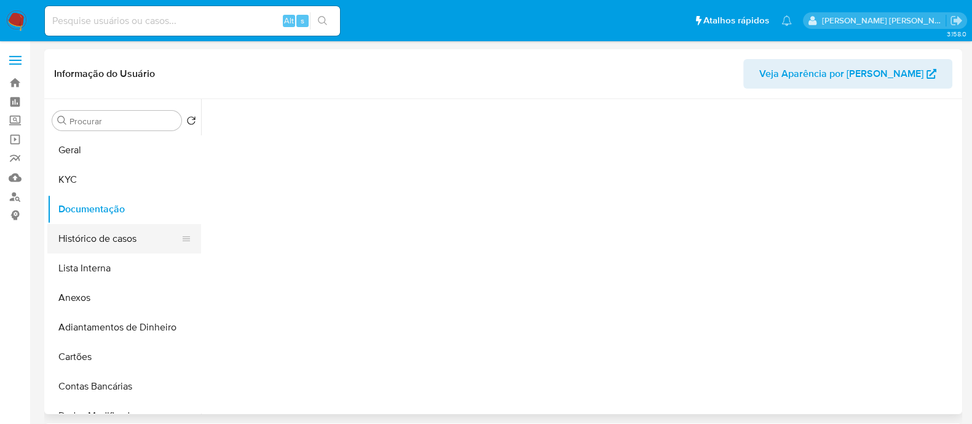
scroll to position [0, 0]
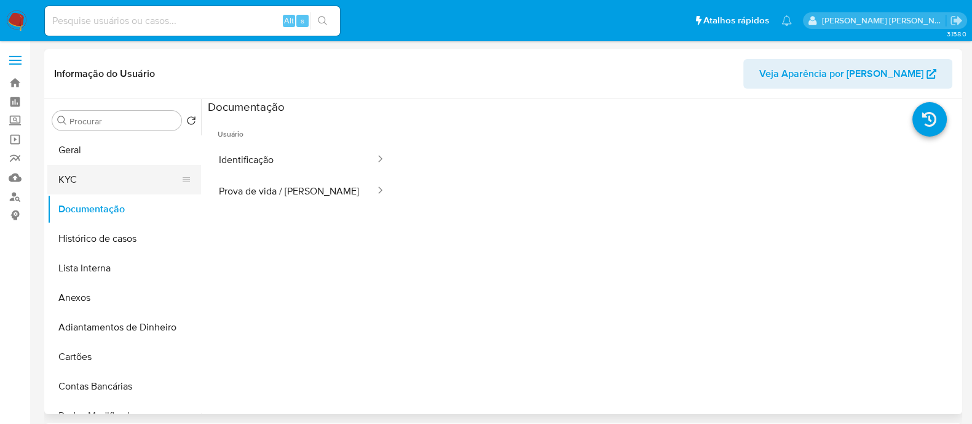
click at [114, 180] on button "KYC" at bounding box center [119, 180] width 144 height 30
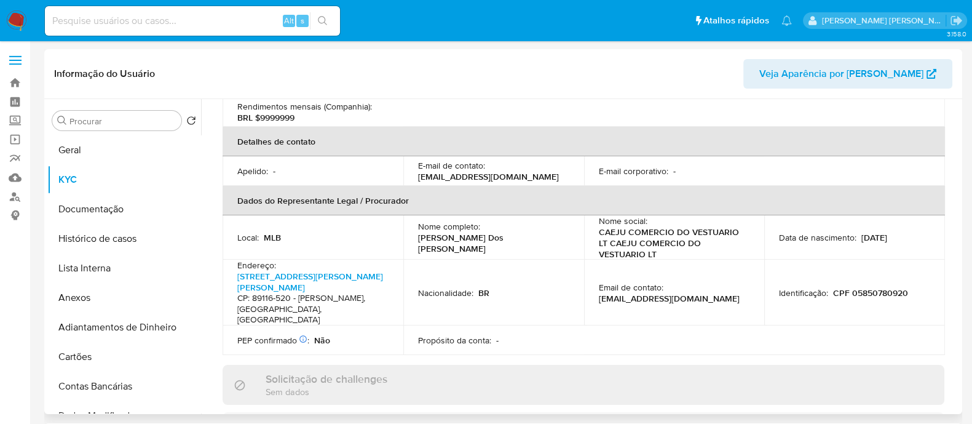
scroll to position [461, 0]
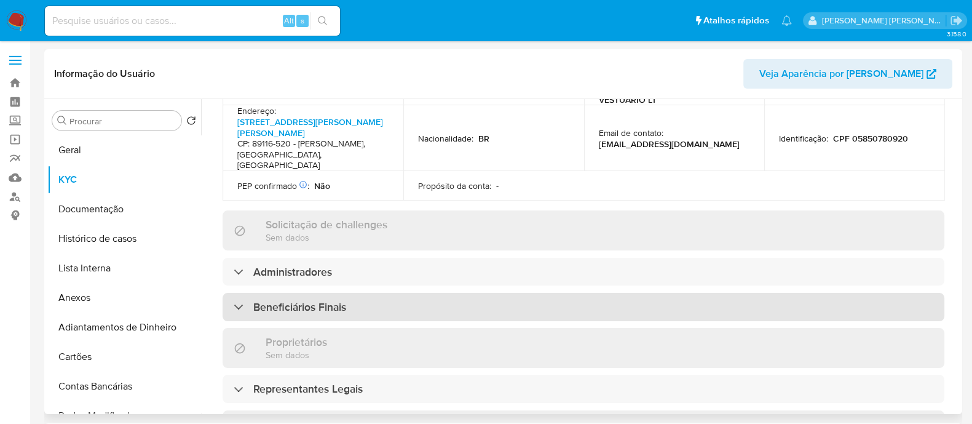
click at [495, 293] on div "Beneficiários Finais" at bounding box center [584, 307] width 722 height 28
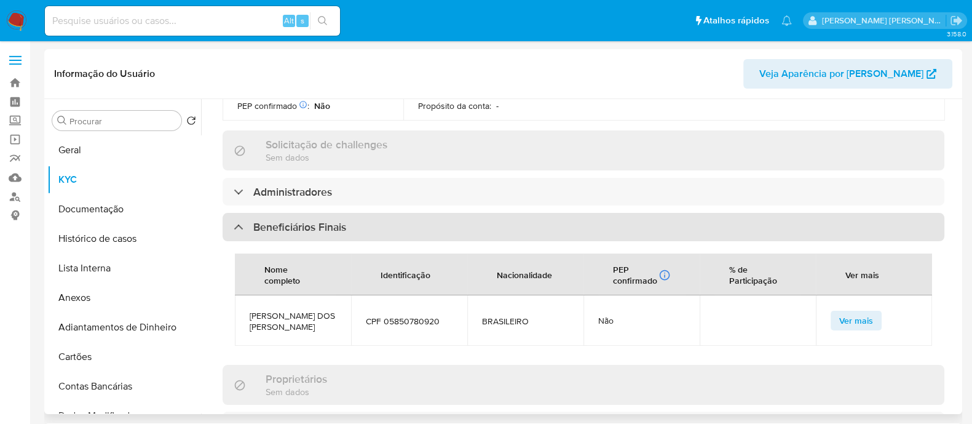
scroll to position [614, 0]
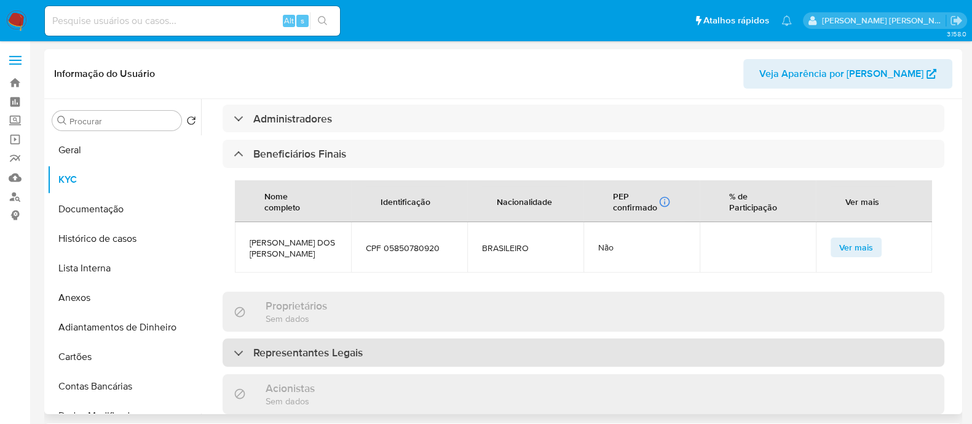
click at [509, 338] on div "Representantes Legais" at bounding box center [584, 352] width 722 height 28
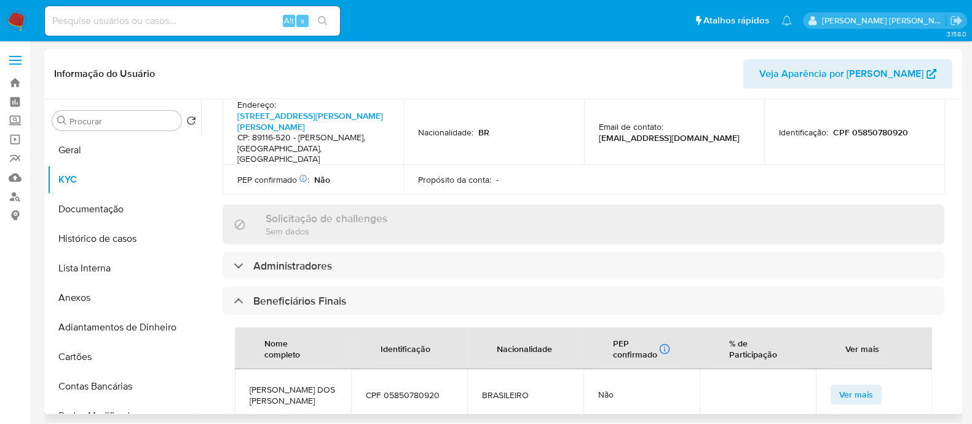
scroll to position [384, 0]
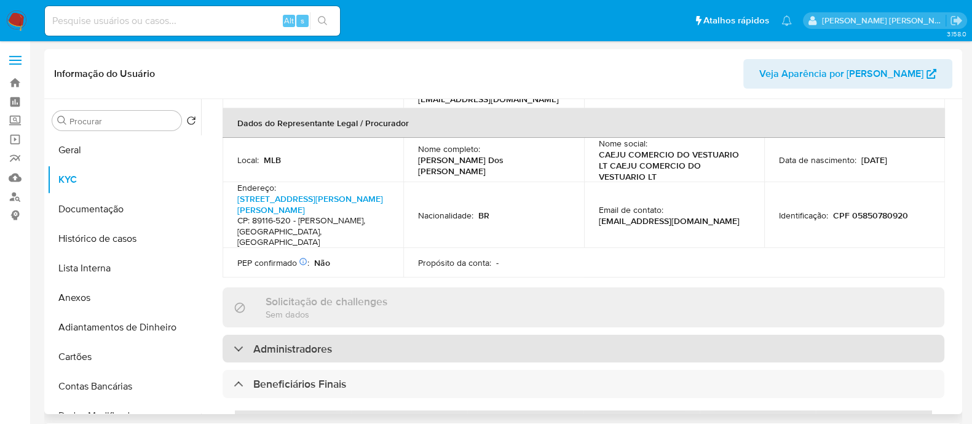
click at [510, 334] on div "Administradores" at bounding box center [584, 348] width 722 height 28
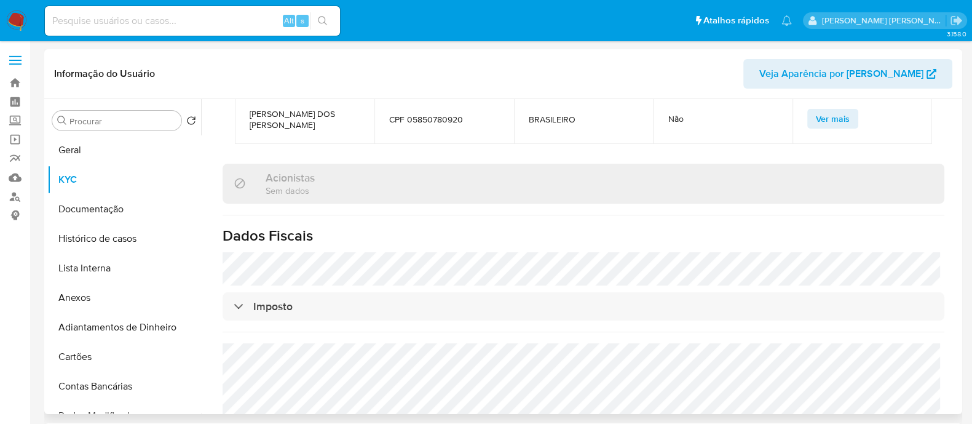
scroll to position [1107, 0]
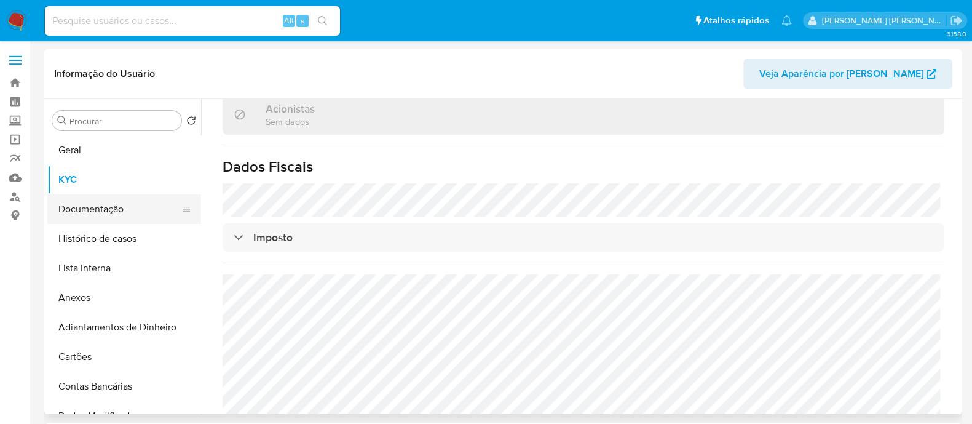
click at [132, 204] on button "Documentação" at bounding box center [119, 209] width 144 height 30
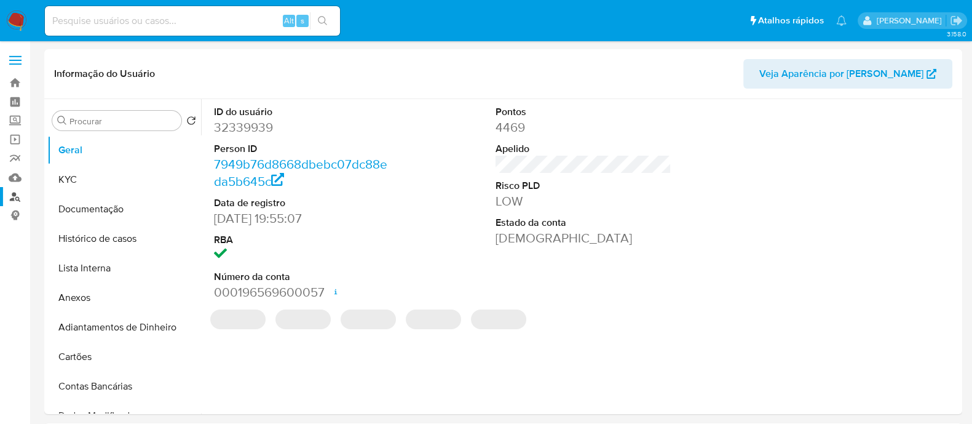
click at [12, 196] on link "Localizador de pessoas" at bounding box center [73, 196] width 146 height 19
select select "10"
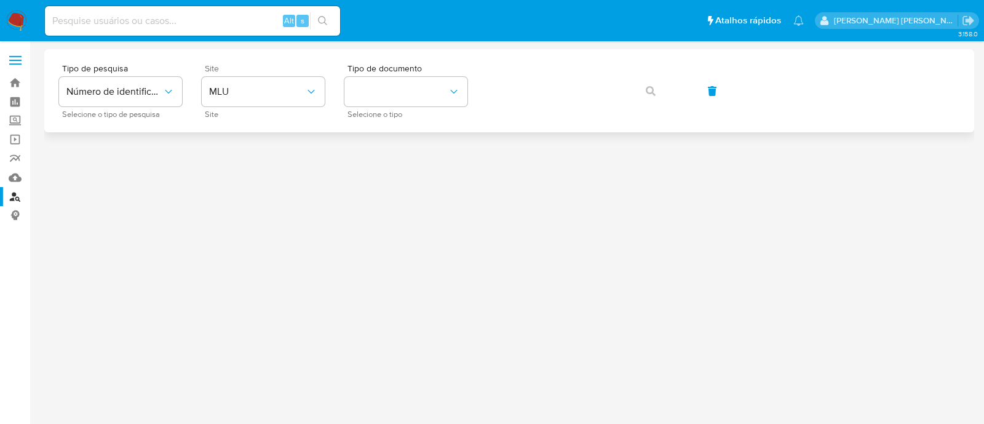
click at [284, 108] on div "Site MLU Site" at bounding box center [263, 90] width 123 height 53
click at [287, 94] on span "MLU" at bounding box center [257, 91] width 96 height 12
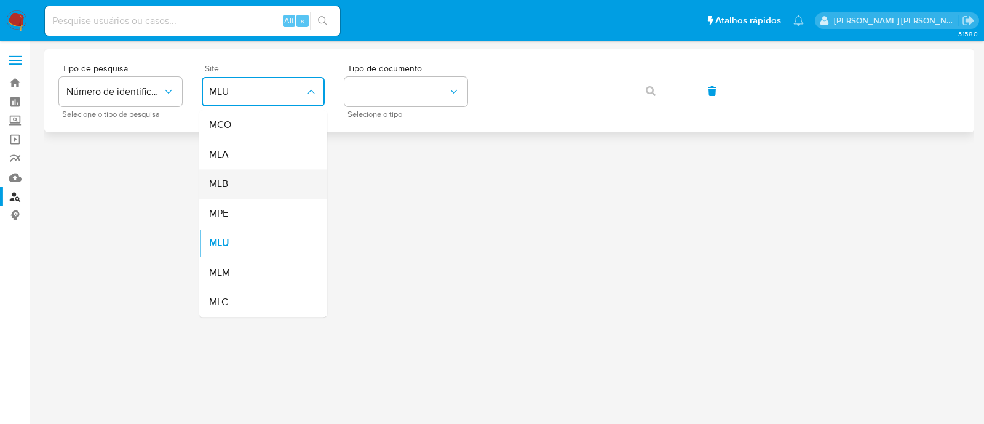
click at [288, 181] on div "MLB" at bounding box center [259, 184] width 101 height 30
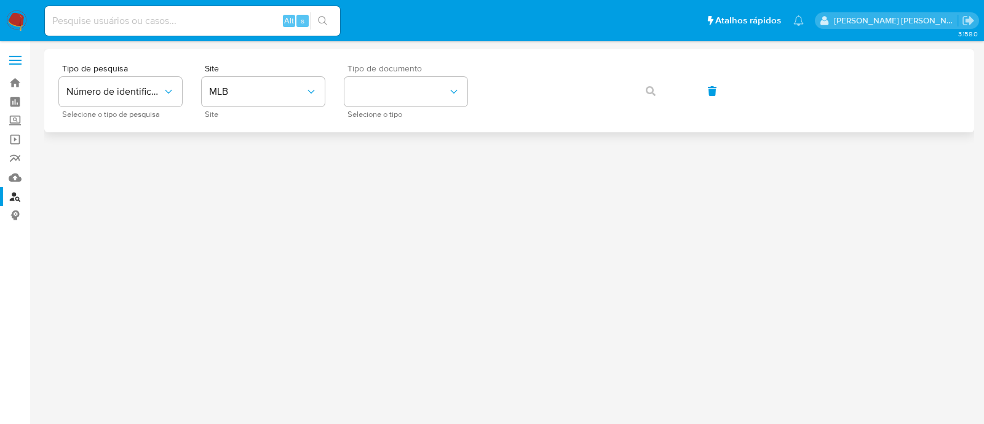
click at [393, 106] on div "Tipo de documento Selecione o tipo" at bounding box center [405, 90] width 123 height 53
click at [387, 127] on div "Tipo de pesquisa Número de identificação Selecione o tipo de pesquisa Site MLB …" at bounding box center [509, 90] width 930 height 83
click at [405, 90] on button "identificationType" at bounding box center [405, 92] width 123 height 30
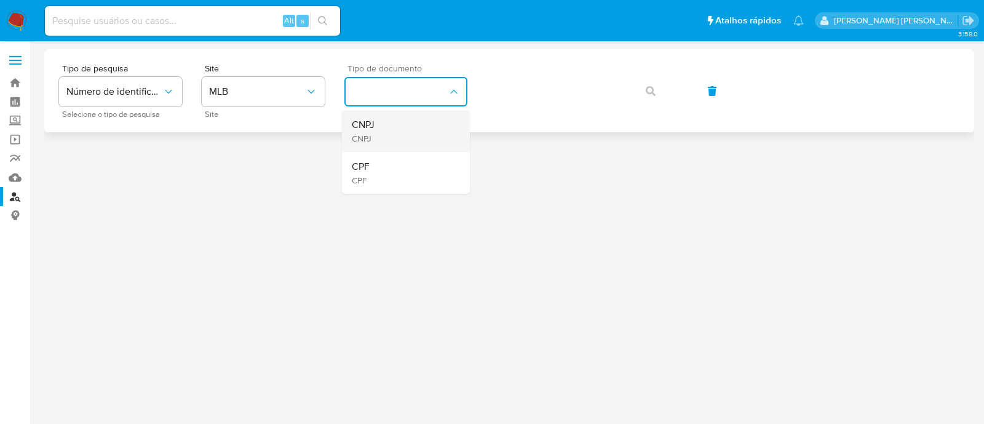
click at [400, 134] on div "CNPJ CNPJ" at bounding box center [402, 131] width 101 height 42
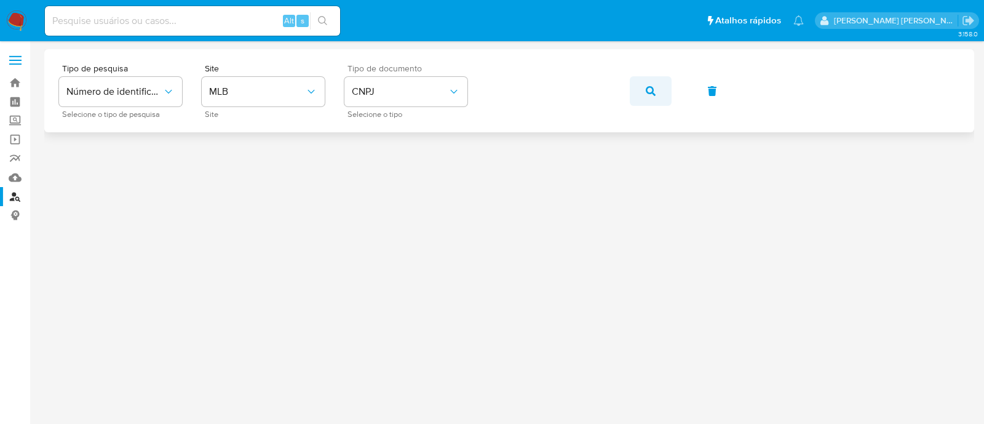
click at [634, 94] on button "button" at bounding box center [651, 91] width 42 height 30
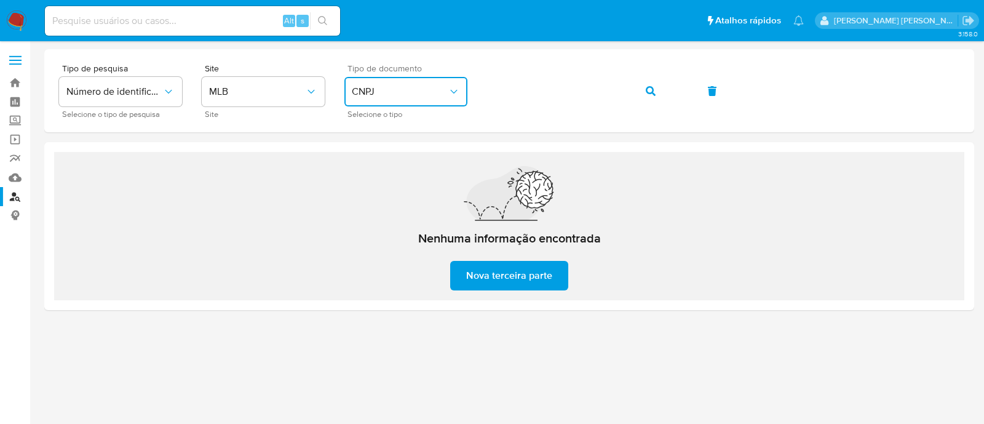
click at [401, 93] on span "CNPJ" at bounding box center [400, 91] width 96 height 12
click at [674, 92] on div "Tipo de pesquisa Número de identificação Selecione o tipo de pesquisa Site MLB …" at bounding box center [509, 90] width 900 height 53
click at [652, 92] on icon "button" at bounding box center [651, 91] width 10 height 10
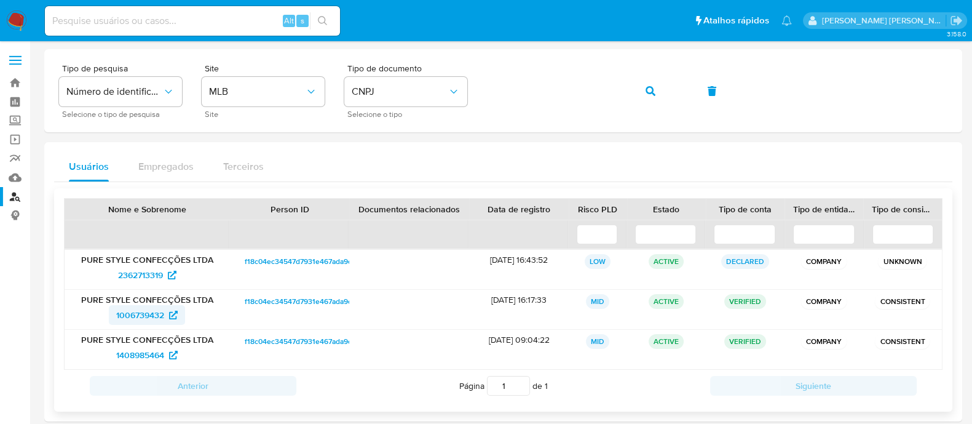
click at [151, 314] on span "1006739432" at bounding box center [140, 315] width 48 height 20
click at [140, 352] on span "1408985464" at bounding box center [140, 355] width 48 height 20
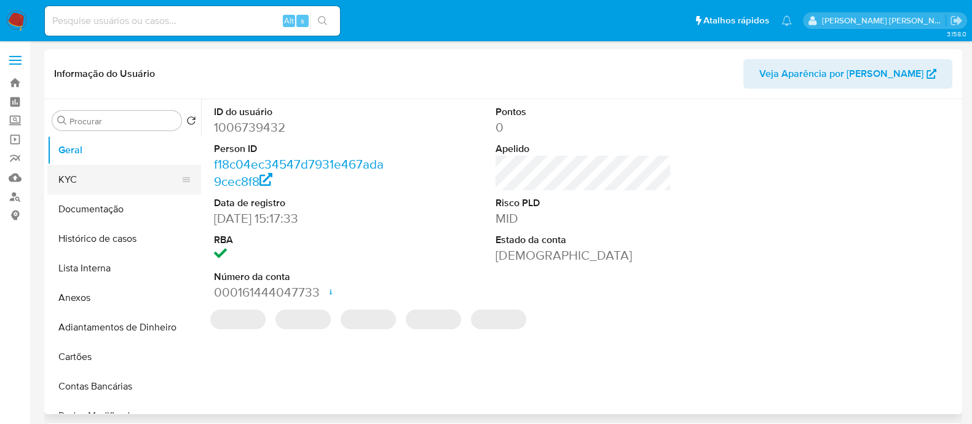
select select "10"
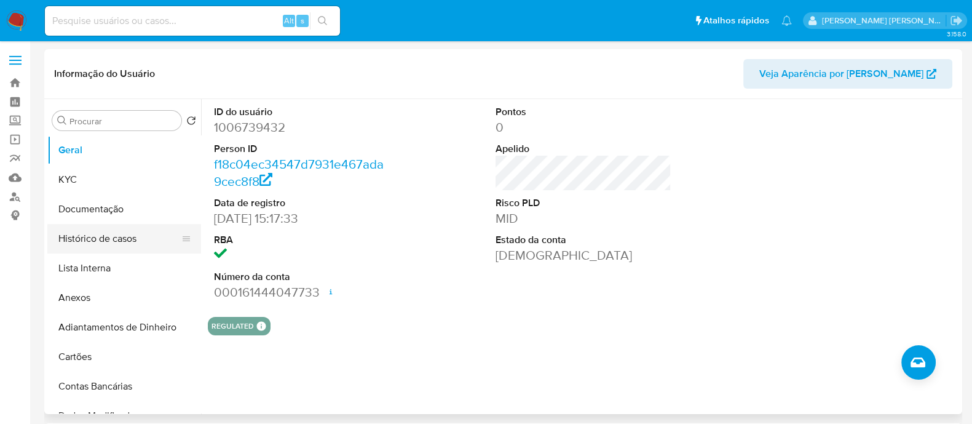
click at [74, 242] on button "Histórico de casos" at bounding box center [119, 239] width 144 height 30
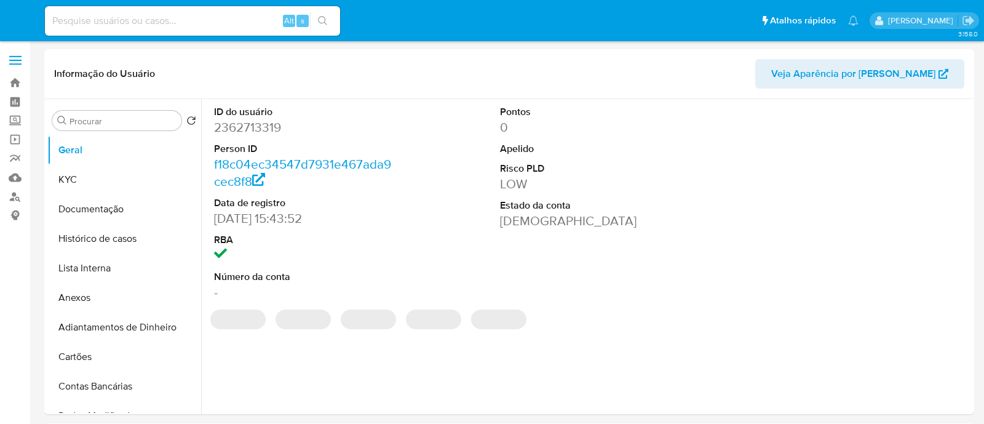
select select "10"
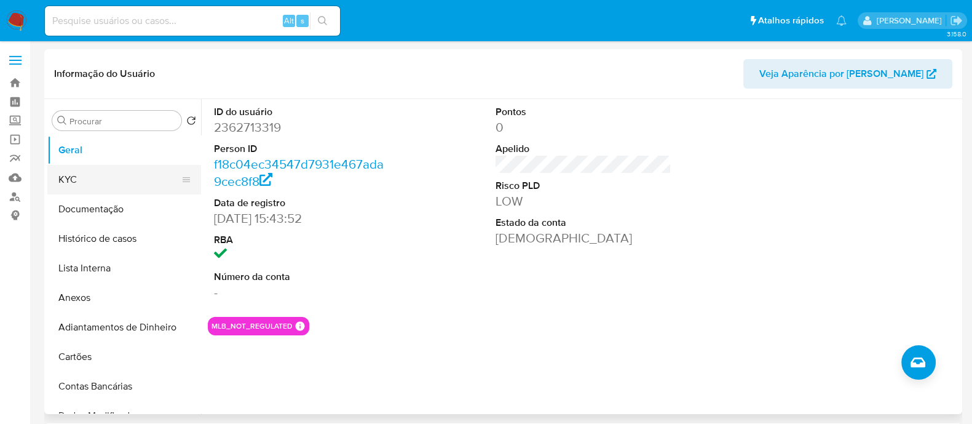
click at [105, 177] on button "KYC" at bounding box center [119, 180] width 144 height 30
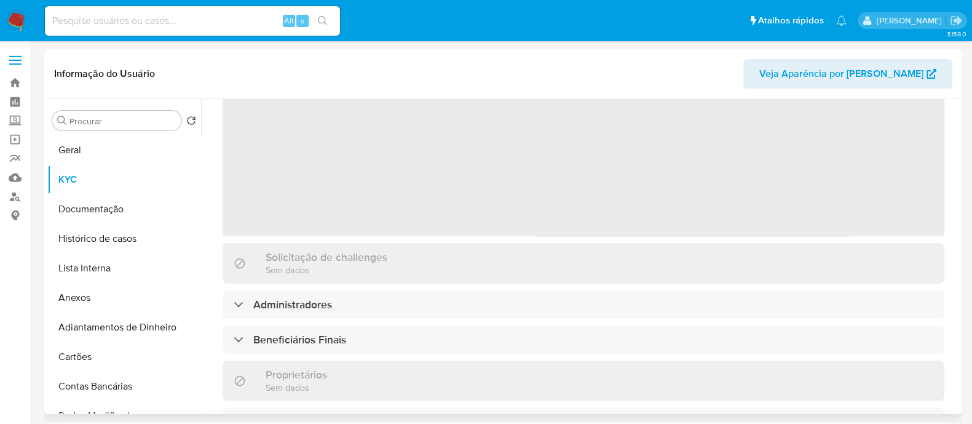
scroll to position [153, 0]
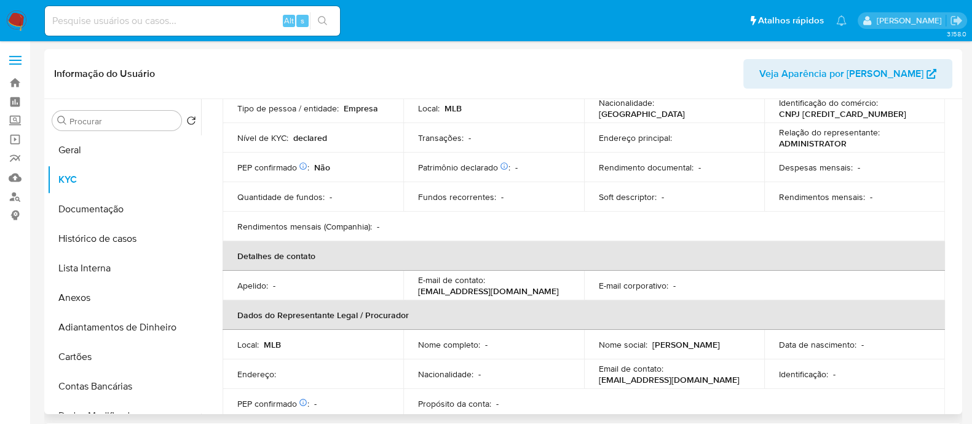
click at [342, 259] on th "Detalhes de contato" at bounding box center [584, 256] width 722 height 30
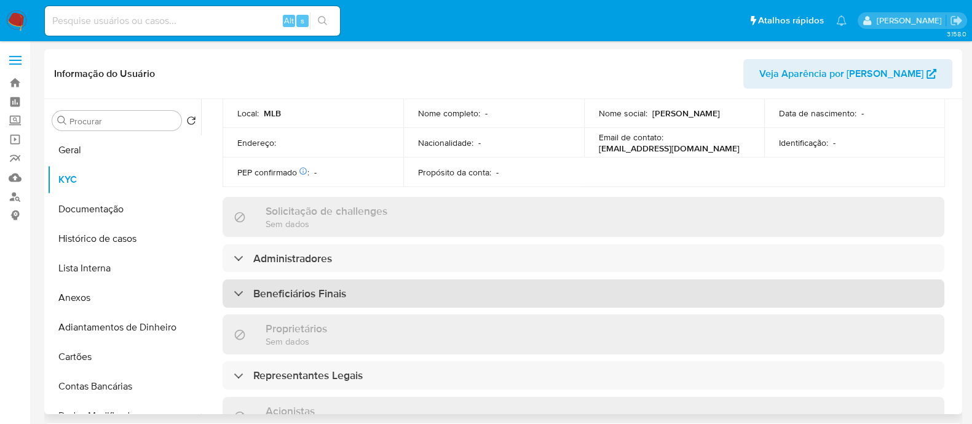
click at [390, 298] on div "Beneficiários Finais" at bounding box center [584, 293] width 722 height 28
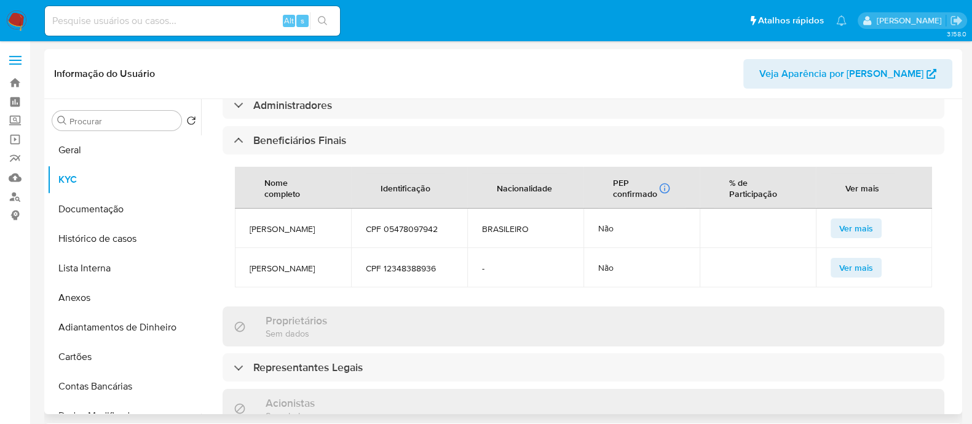
scroll to position [769, 0]
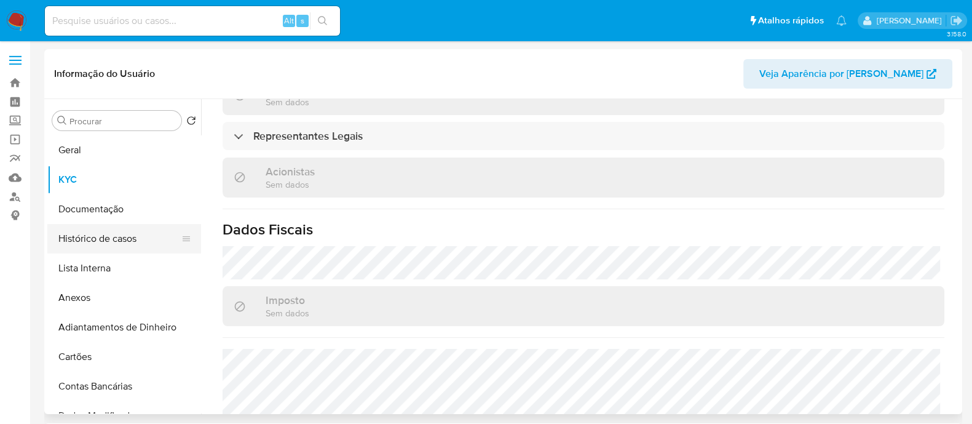
click at [86, 238] on button "Histórico de casos" at bounding box center [119, 239] width 144 height 30
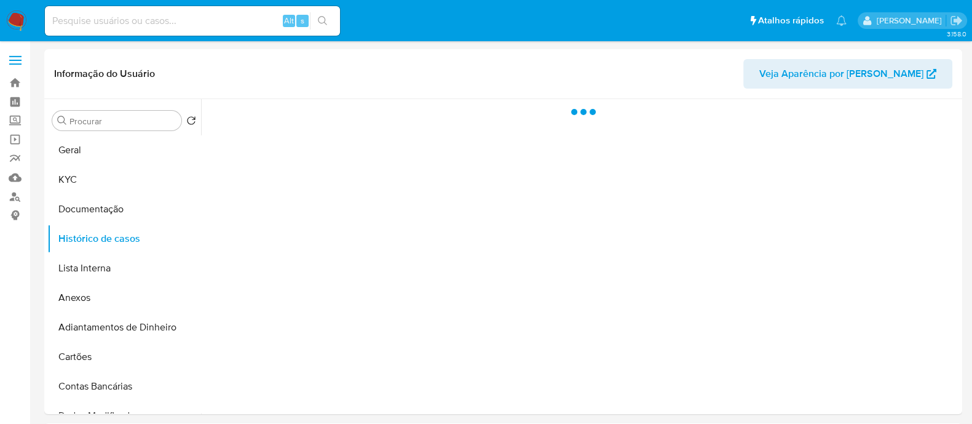
scroll to position [0, 0]
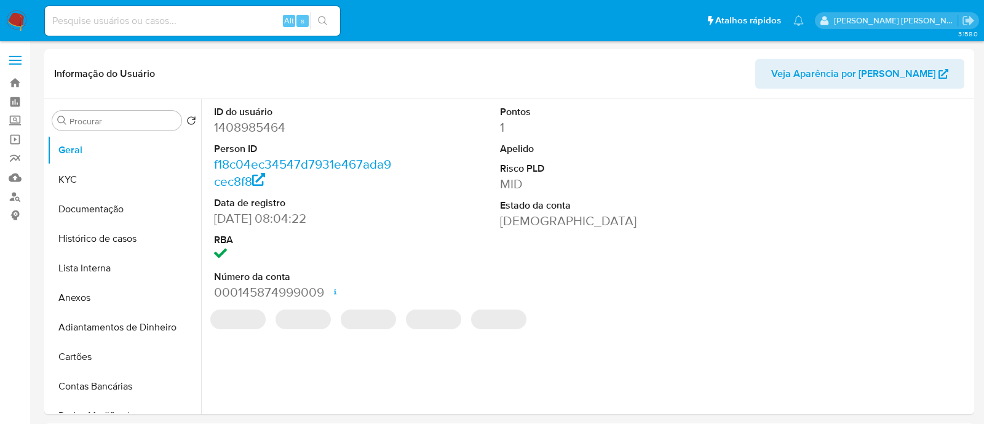
select select "10"
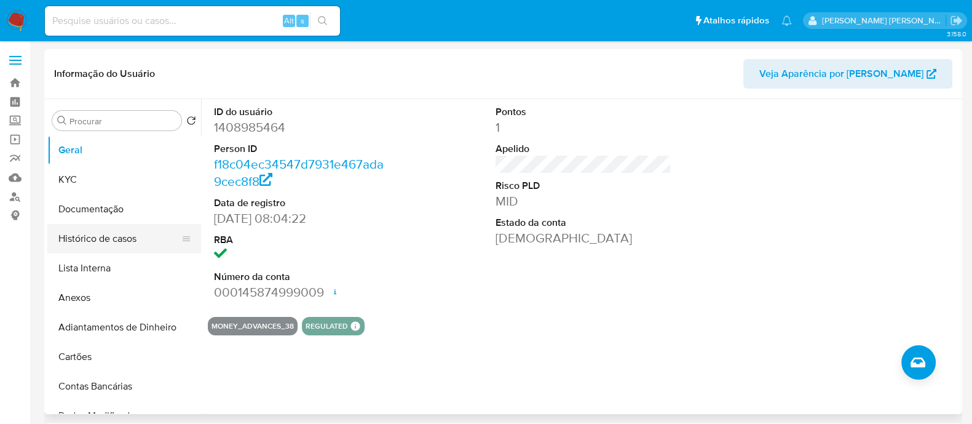
click at [117, 235] on button "Histórico de casos" at bounding box center [119, 239] width 144 height 30
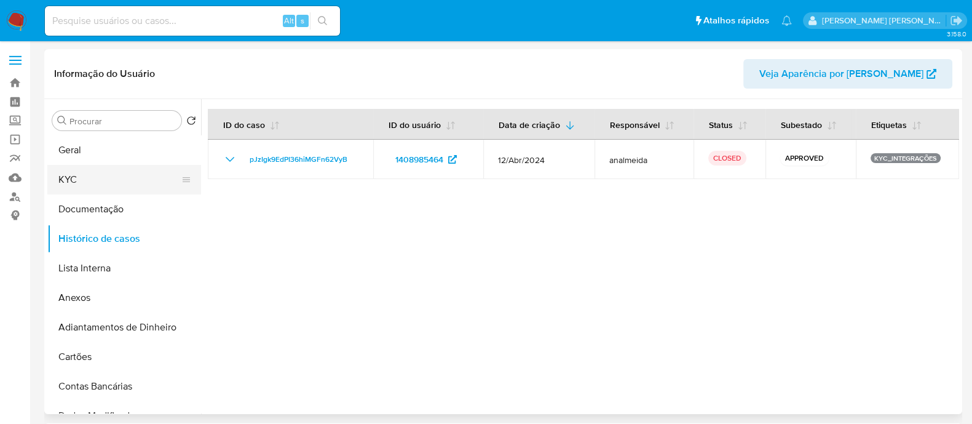
click at [92, 190] on button "KYC" at bounding box center [119, 180] width 144 height 30
